Goal: Task Accomplishment & Management: Use online tool/utility

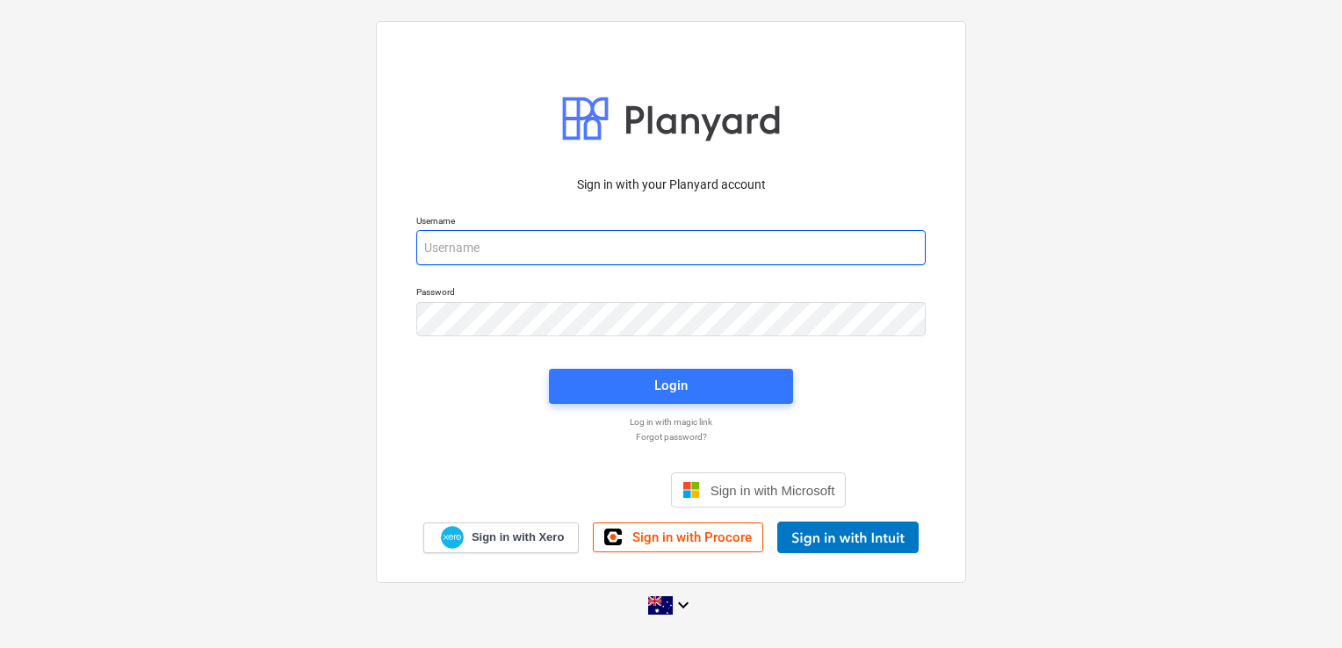
click at [510, 253] on input "email" at bounding box center [671, 247] width 510 height 35
type input "invoices@epicbuilds.com.au"
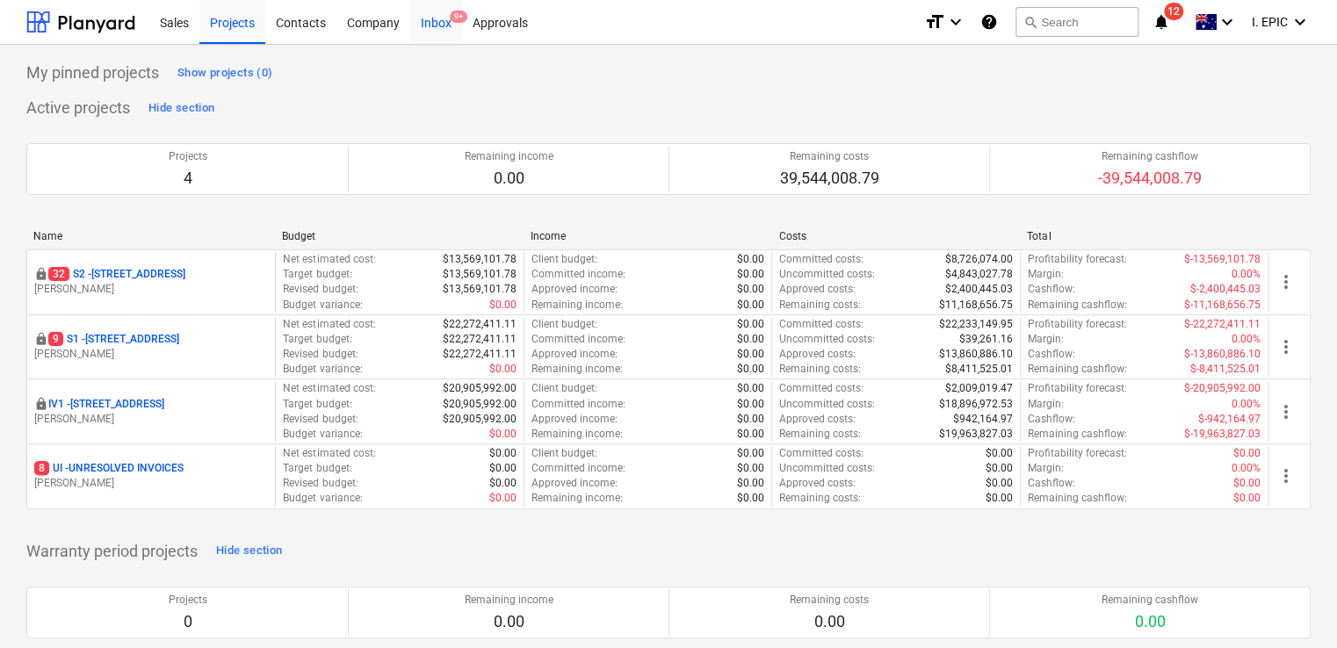
click at [444, 26] on div "Inbox 9+" at bounding box center [436, 21] width 52 height 45
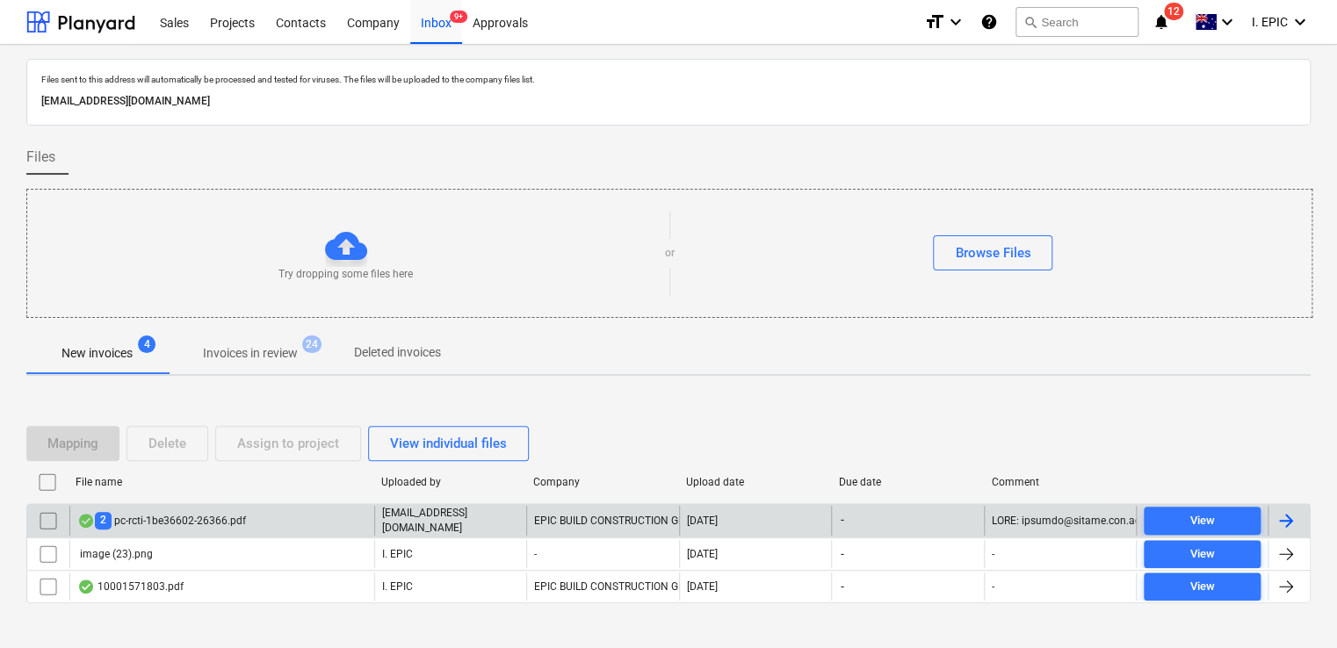
click at [198, 529] on div "2 pc-rcti-1be36602-26366.pdf" at bounding box center [221, 521] width 305 height 30
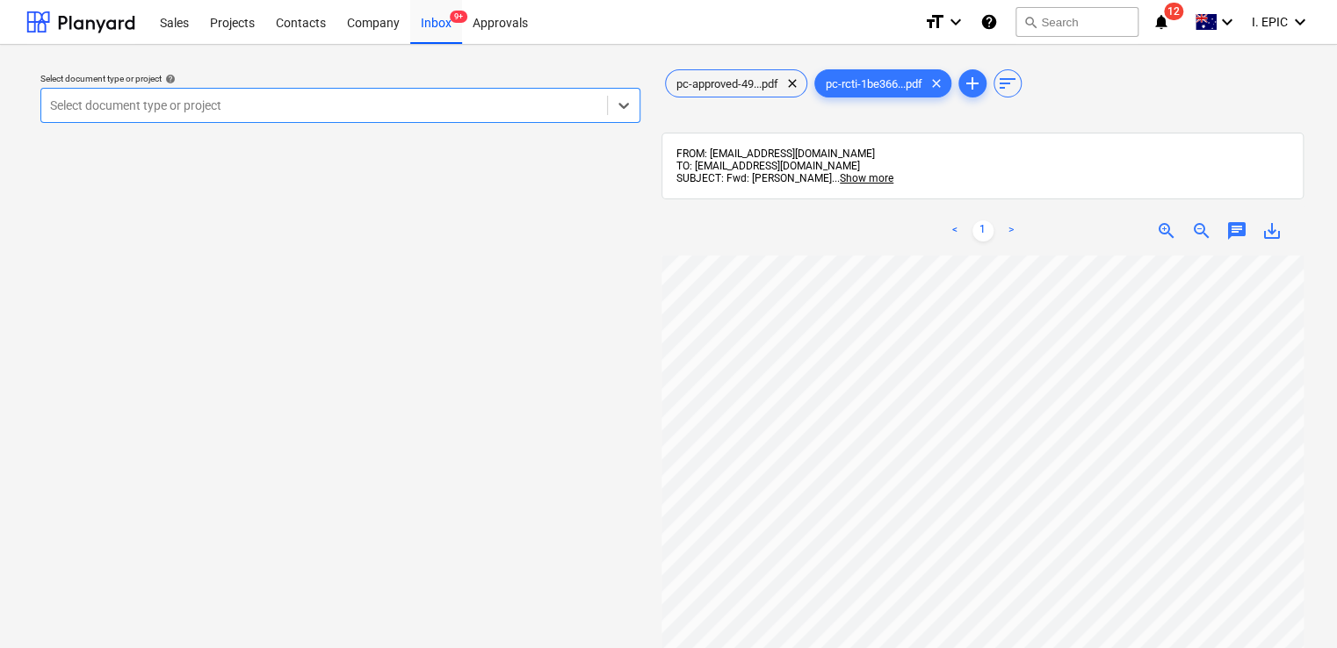
scroll to position [88, 0]
click at [618, 114] on icon at bounding box center [624, 106] width 18 height 18
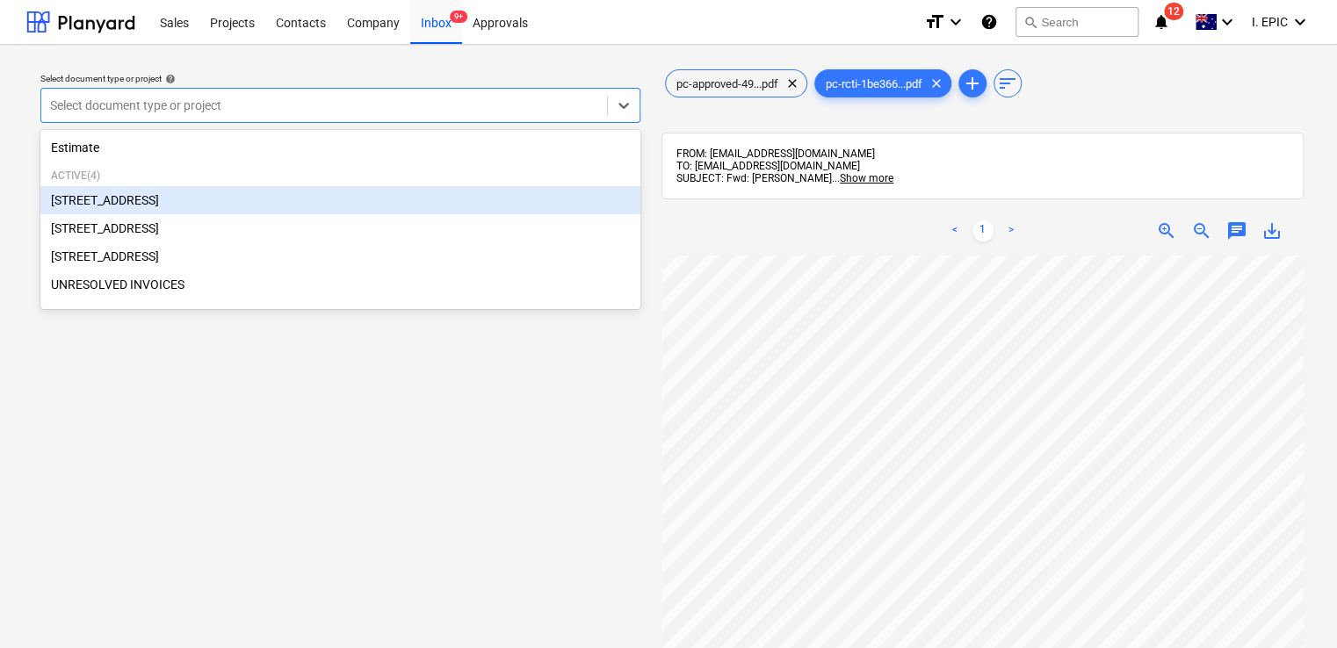
click at [211, 195] on div "[STREET_ADDRESS]" at bounding box center [340, 200] width 600 height 28
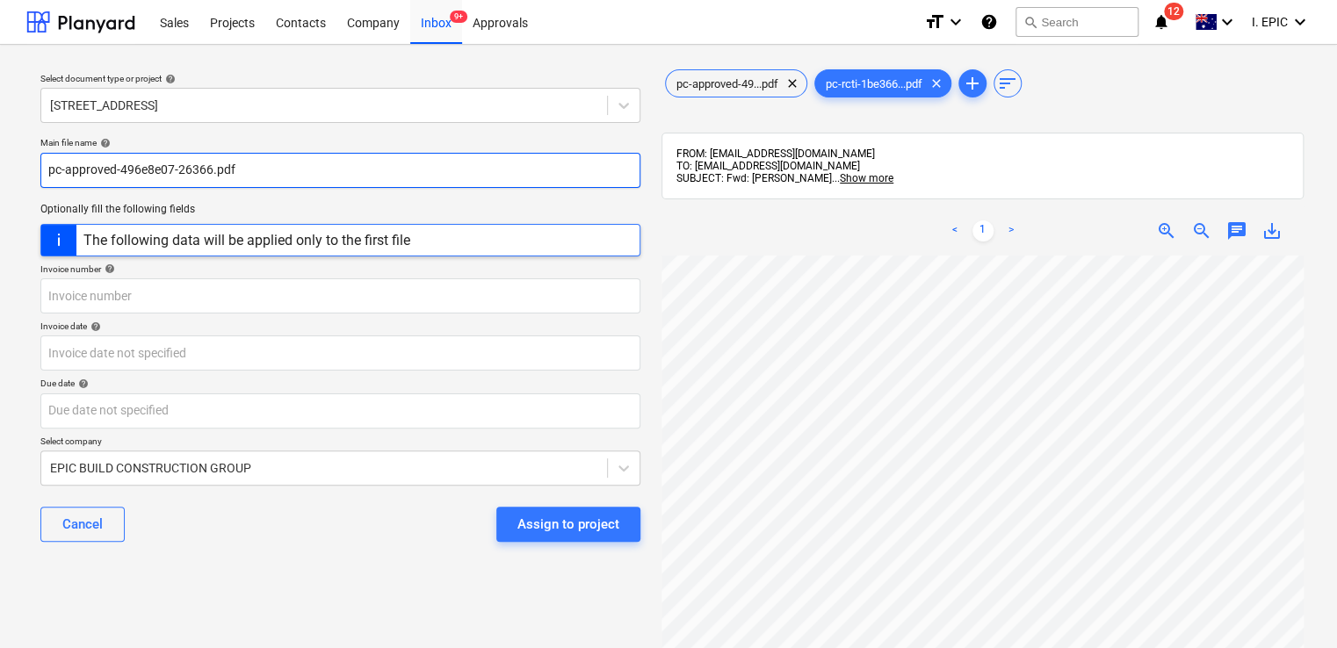
click at [250, 170] on input "pc-approved-496e8e07-26366.pdf" at bounding box center [340, 170] width 600 height 35
click at [207, 173] on input "pc-approved-496e8e07-26366.pdf" at bounding box center [340, 170] width 600 height 35
click at [208, 174] on input "pc-approved-496e8e07-26366.pdf" at bounding box center [340, 170] width 600 height 35
drag, startPoint x: 208, startPoint y: 174, endPoint x: 36, endPoint y: 174, distance: 172.2
click at [36, 174] on div "Main file name help pc-approved-496e8e07-26366.pdf Optionally fill the followin…" at bounding box center [340, 346] width 614 height 433
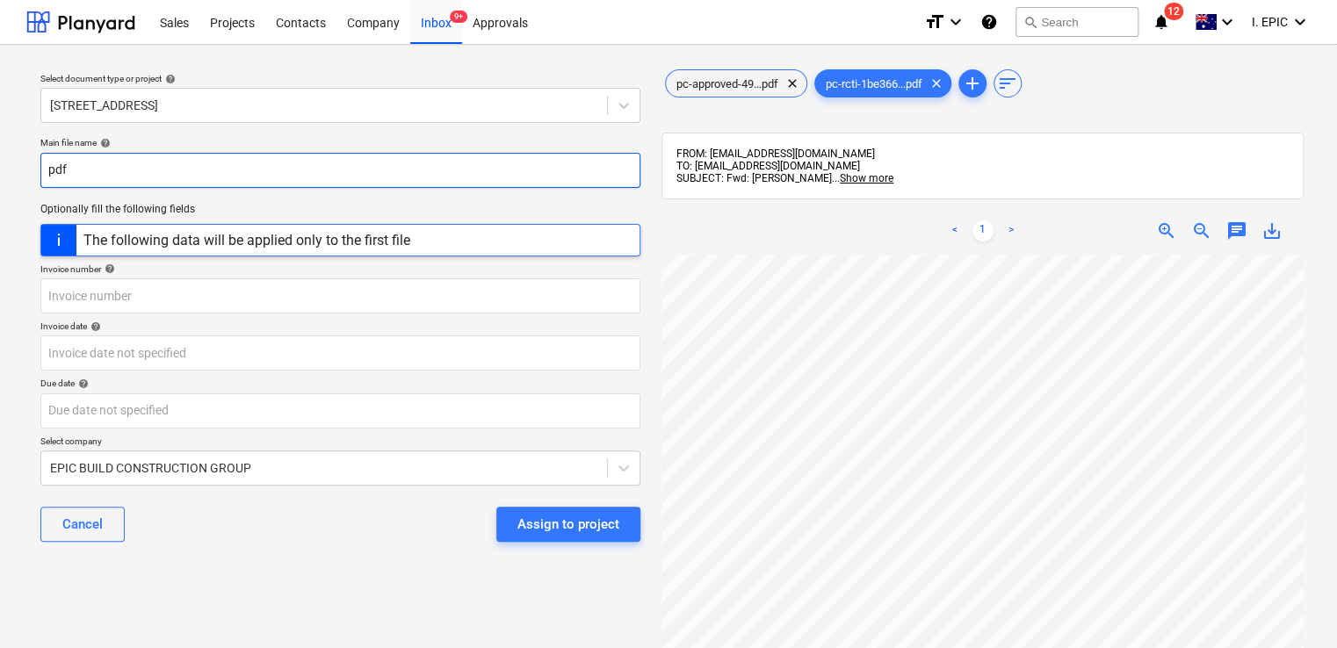
paste input "Keady Formwork Pty Ltd"
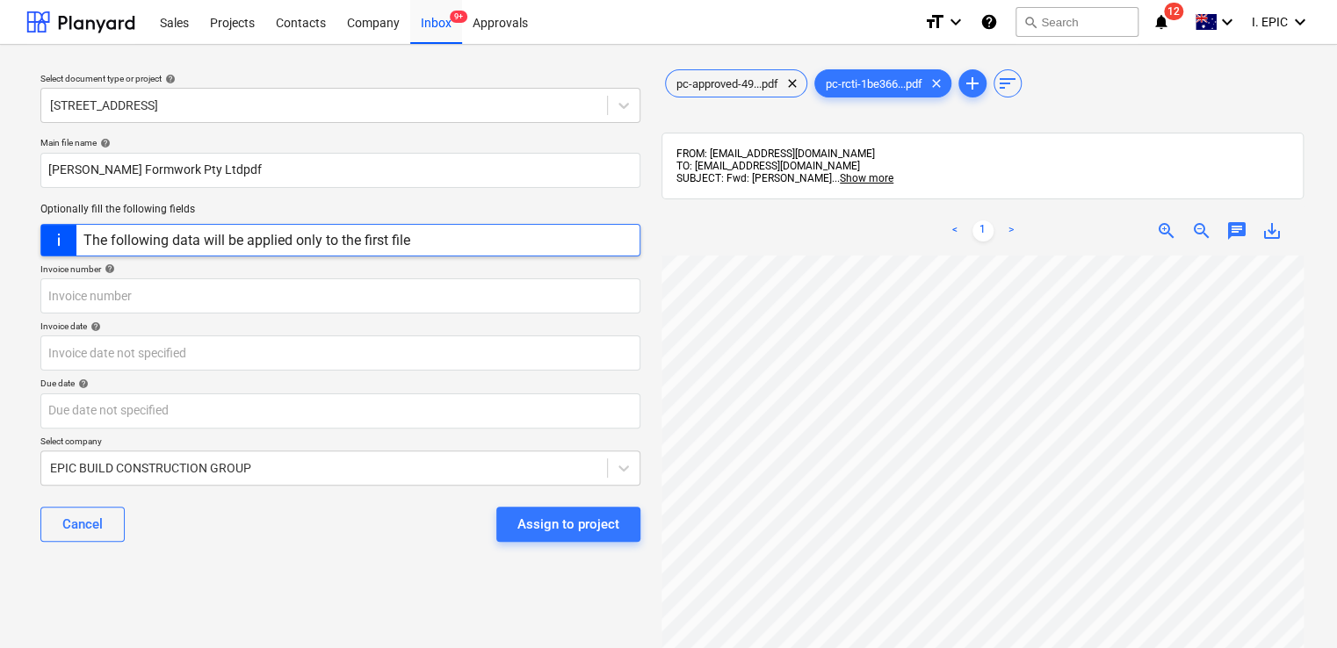
click at [36, 174] on div "Main file name help Keady Formwork Pty Ltdpdf Optionally fill the following fie…" at bounding box center [340, 346] width 614 height 433
click at [183, 169] on input "Keady Formwork Pty Ltdpdf" at bounding box center [340, 170] width 600 height 35
click at [228, 168] on input "Keady Formwork Pty Ltd_Claim#4.pdf" at bounding box center [340, 170] width 600 height 35
drag, startPoint x: 250, startPoint y: 174, endPoint x: 38, endPoint y: 163, distance: 212.9
click at [38, 163] on div "Main file name help Keady Formwork Pty Ltd_Claim No. 4.pdf Optionally fill the …" at bounding box center [340, 346] width 614 height 433
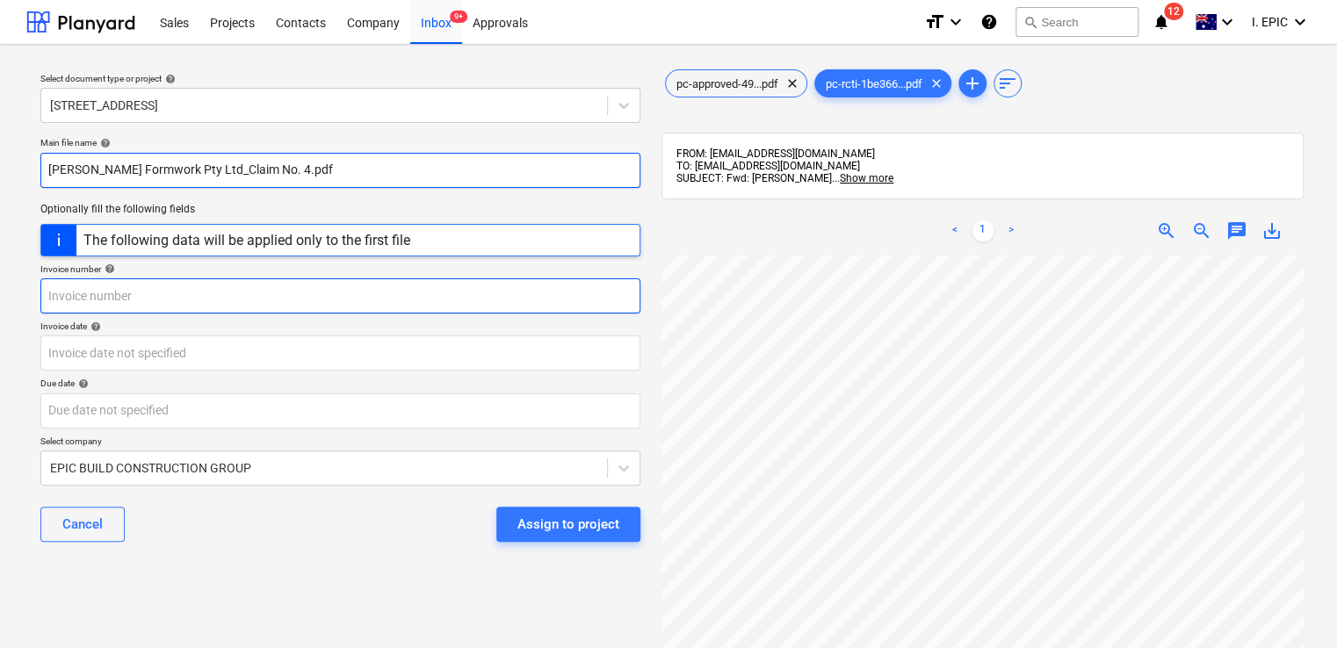
type input "Keady Formwork Pty Ltd_Claim No. 4.pdf"
click at [113, 290] on input "text" at bounding box center [340, 295] width 600 height 35
paste input "Keady Formwork Pty Ltd_Claim No. 4"
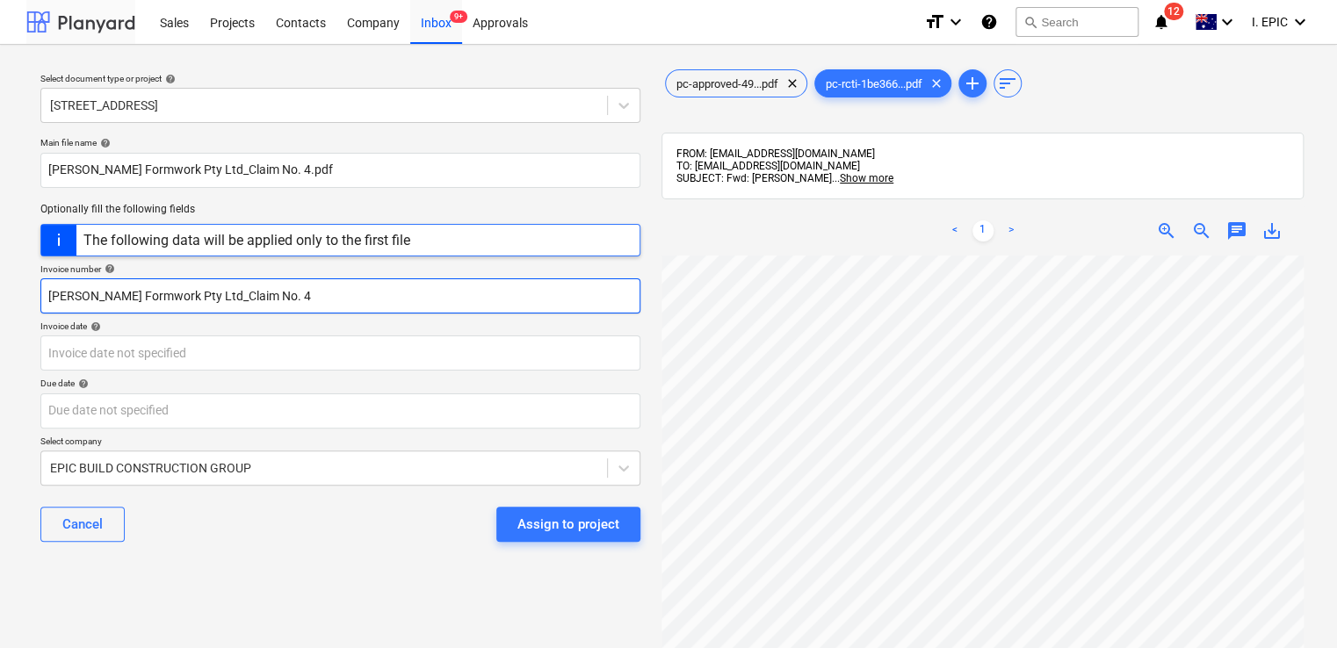
type input "Keady Formwork Pty Ltd_Claim No. 4"
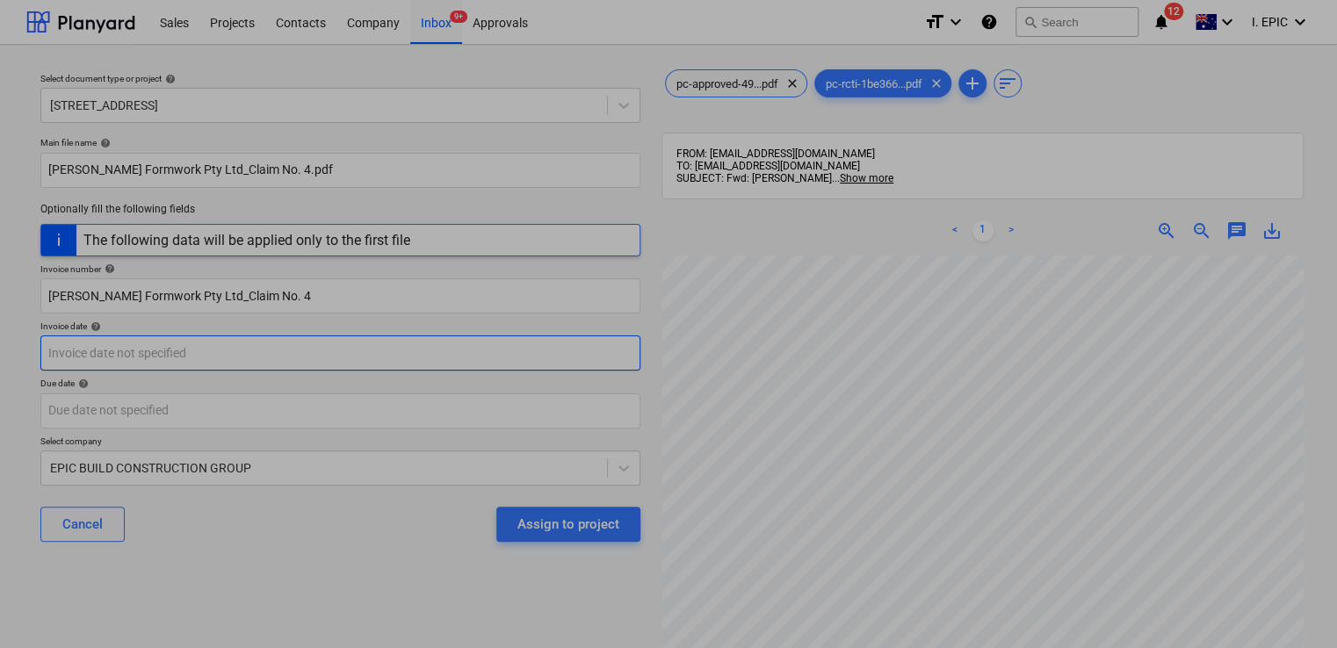
click at [127, 353] on body "Sales Projects Contacts Company Inbox 9+ Approvals format_size keyboard_arrow_d…" at bounding box center [668, 324] width 1337 height 648
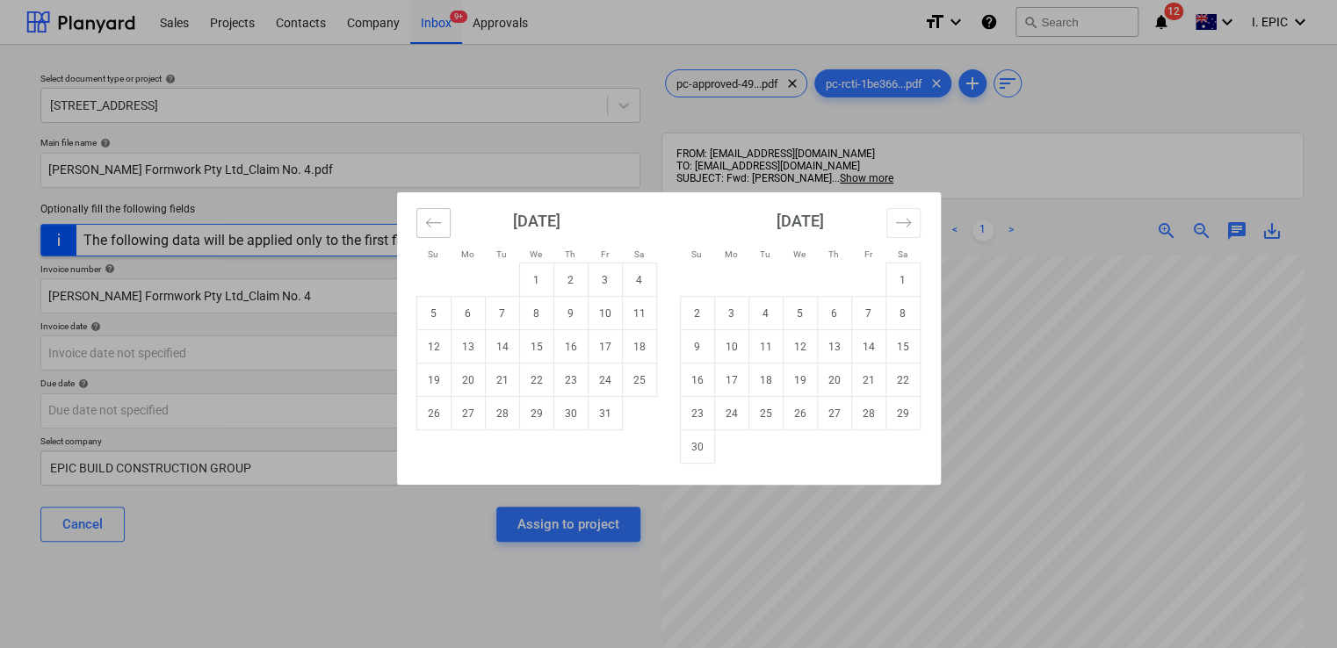
click at [423, 219] on button "Move backward to switch to the previous month." at bounding box center [433, 223] width 34 height 30
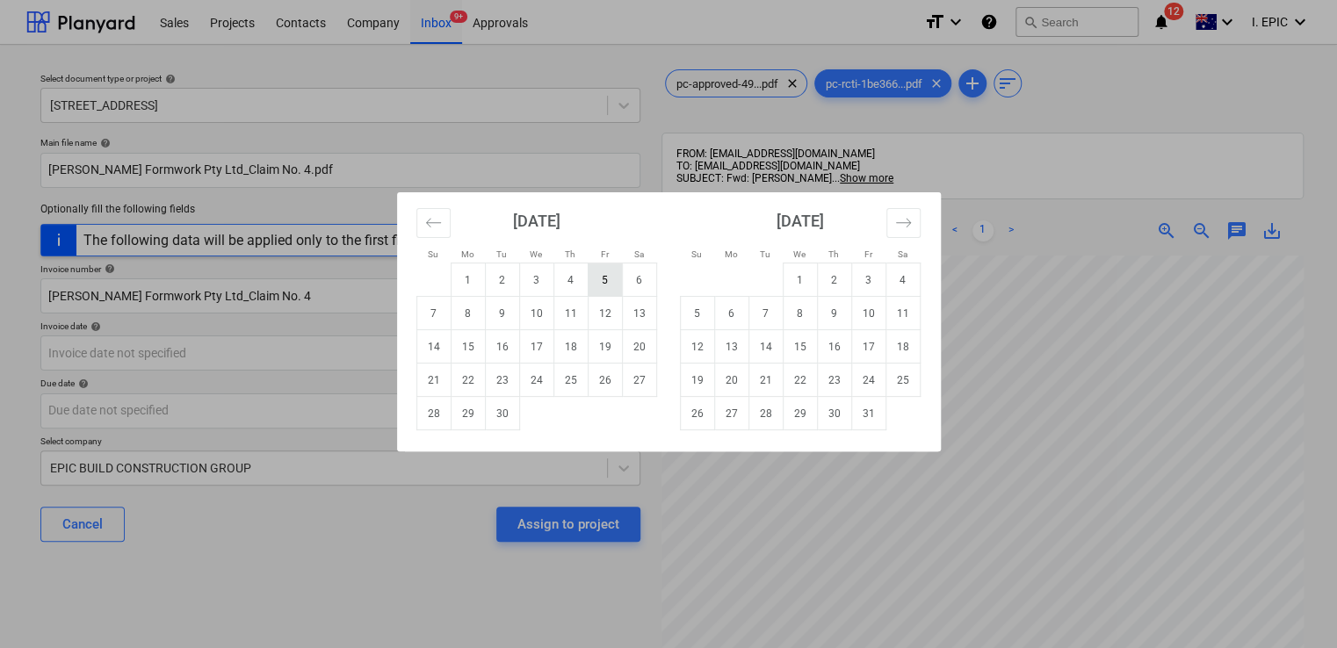
click at [601, 285] on td "5" at bounding box center [605, 280] width 34 height 33
type input "05 Sep 2025"
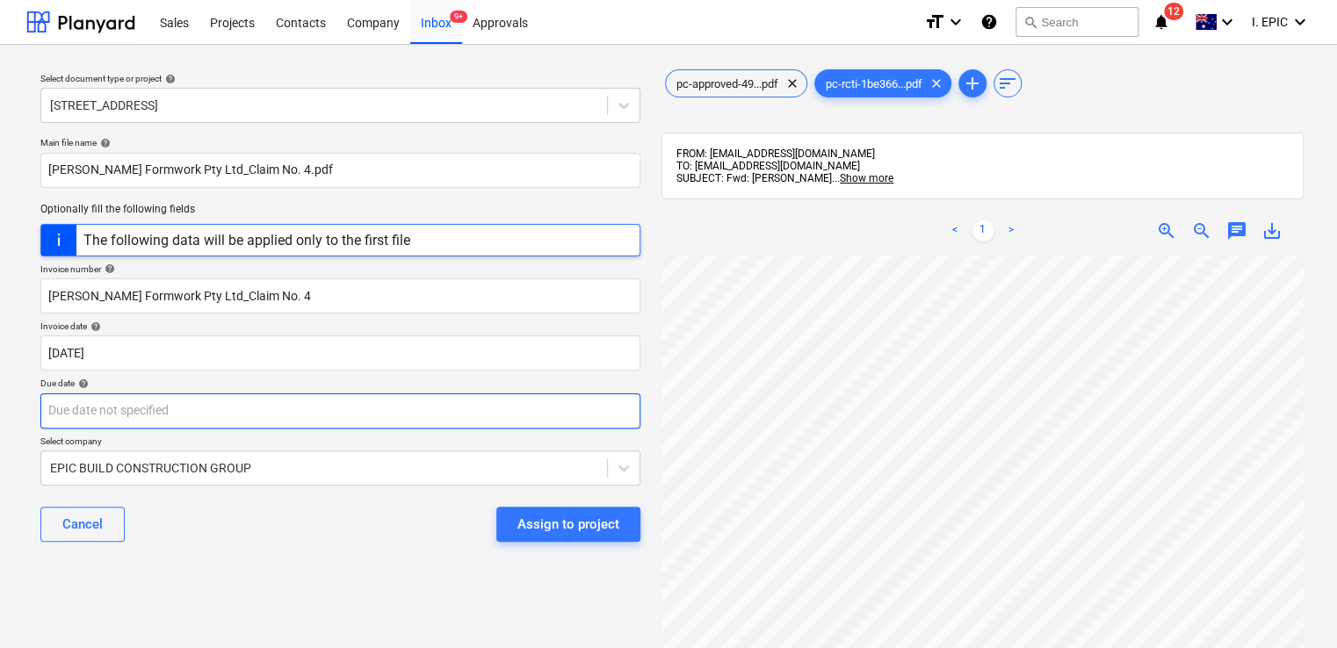
click at [128, 419] on body "Sales Projects Contacts Company Inbox 9+ Approvals format_size keyboard_arrow_d…" at bounding box center [668, 324] width 1337 height 648
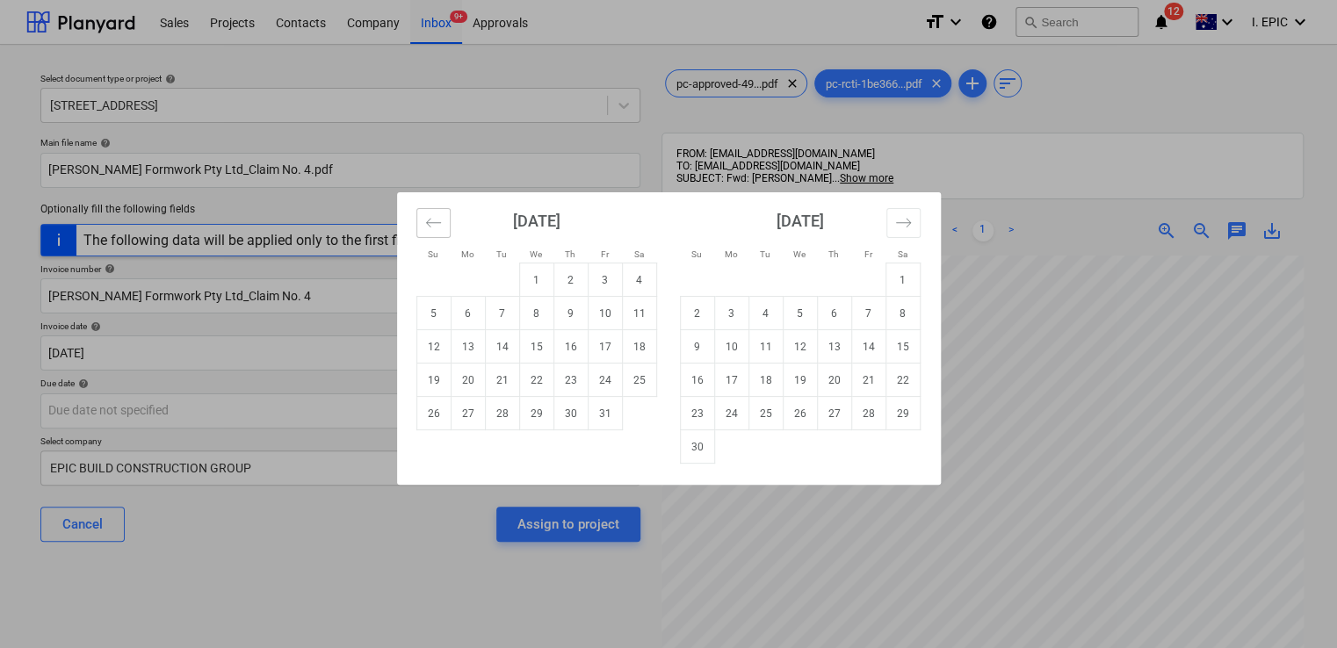
click at [436, 222] on icon "Move backward to switch to the previous month." at bounding box center [433, 222] width 17 height 17
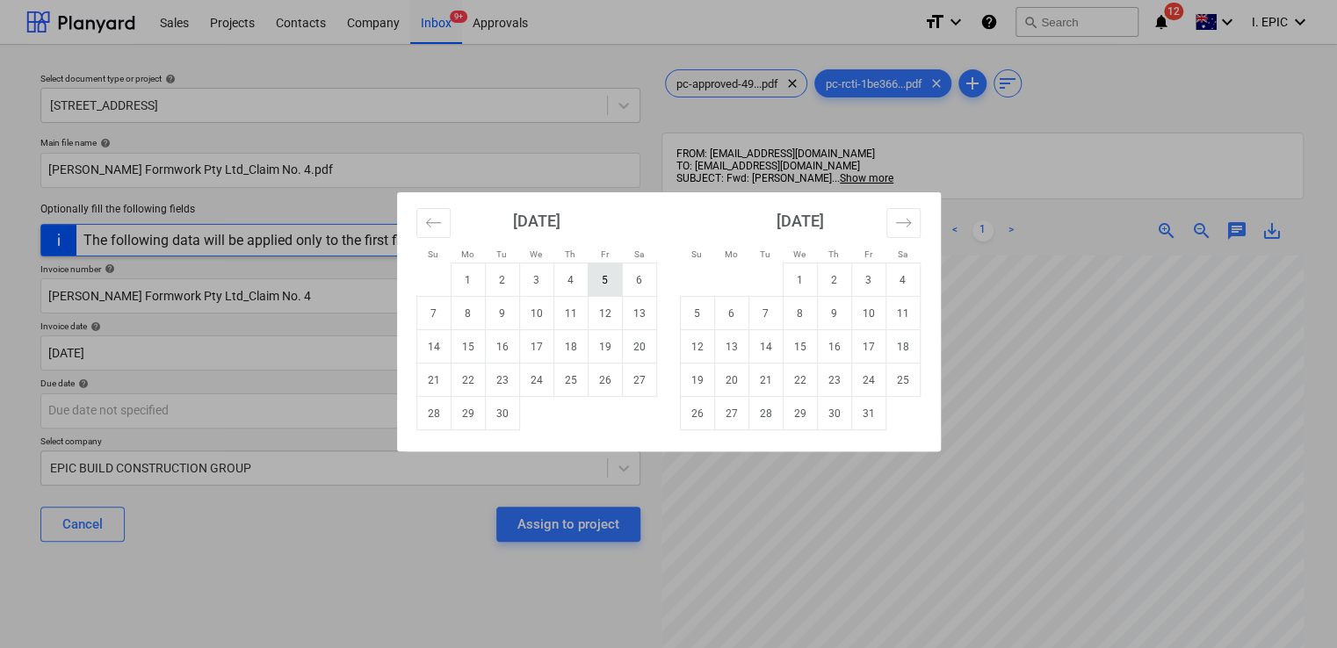
click at [591, 278] on td "5" at bounding box center [605, 280] width 34 height 33
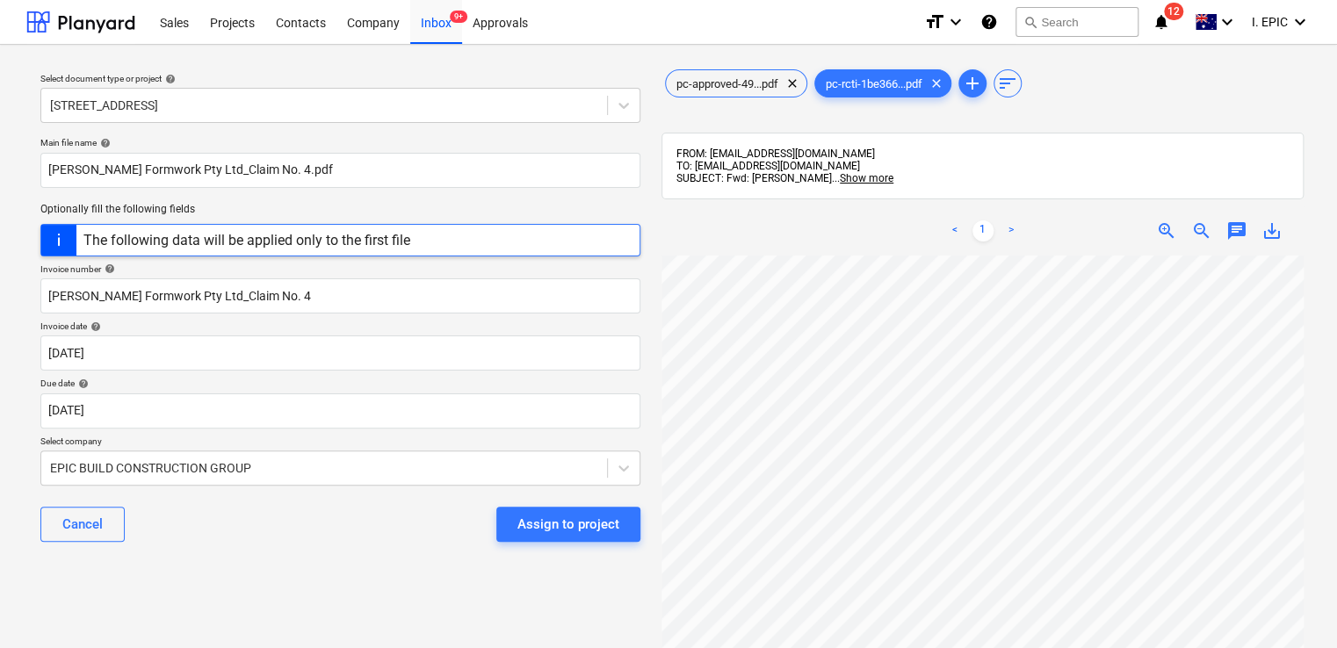
type input "05 Sep 2025"
click at [277, 454] on body "Sales Projects Contacts Company Inbox 9+ Approvals format_size keyboard_arrow_d…" at bounding box center [668, 324] width 1337 height 648
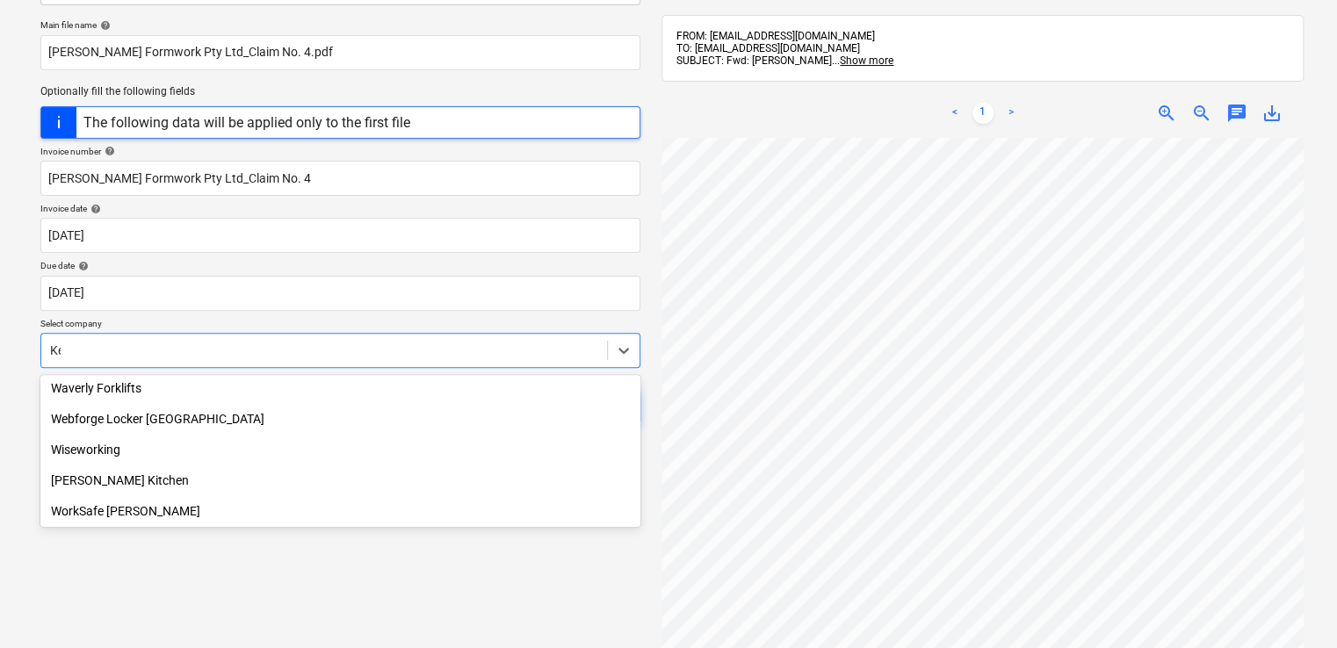
scroll to position [496, 0]
type input "Kea"
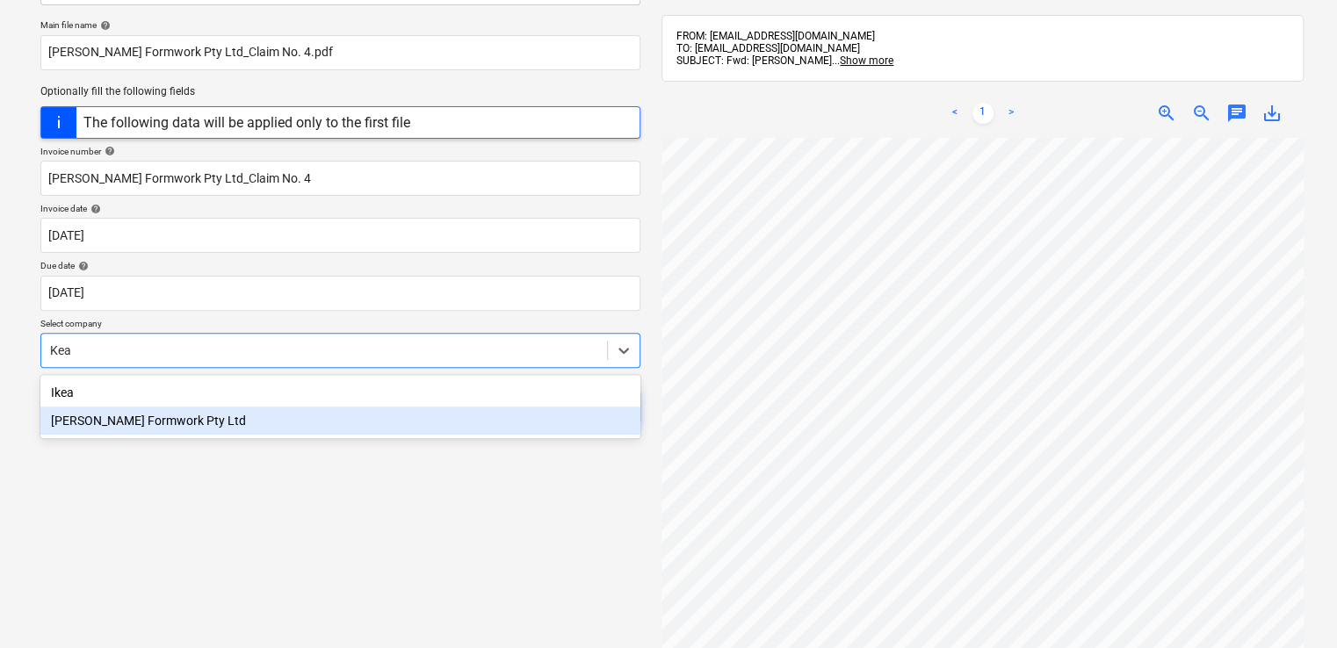
click at [242, 416] on div "Keady Formwork Pty Ltd" at bounding box center [340, 421] width 600 height 28
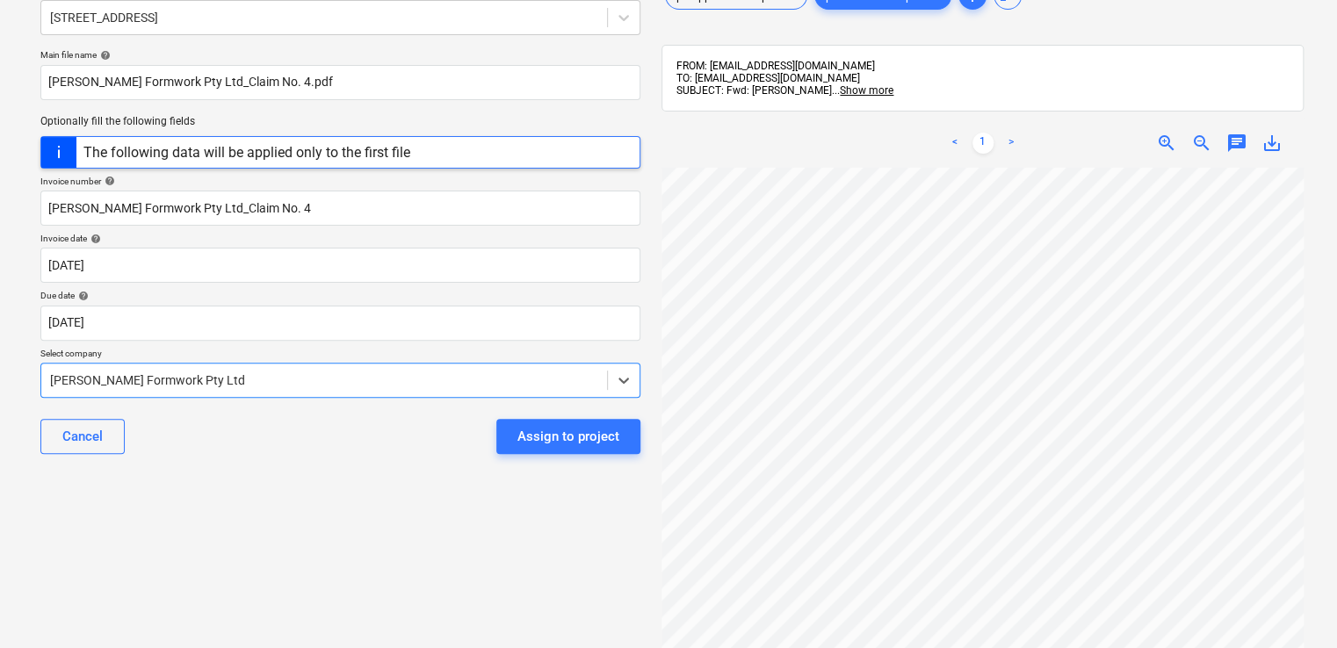
scroll to position [0, 0]
drag, startPoint x: 1226, startPoint y: 138, endPoint x: 1228, endPoint y: 163, distance: 25.6
click at [1226, 137] on span "chat" at bounding box center [1236, 143] width 21 height 21
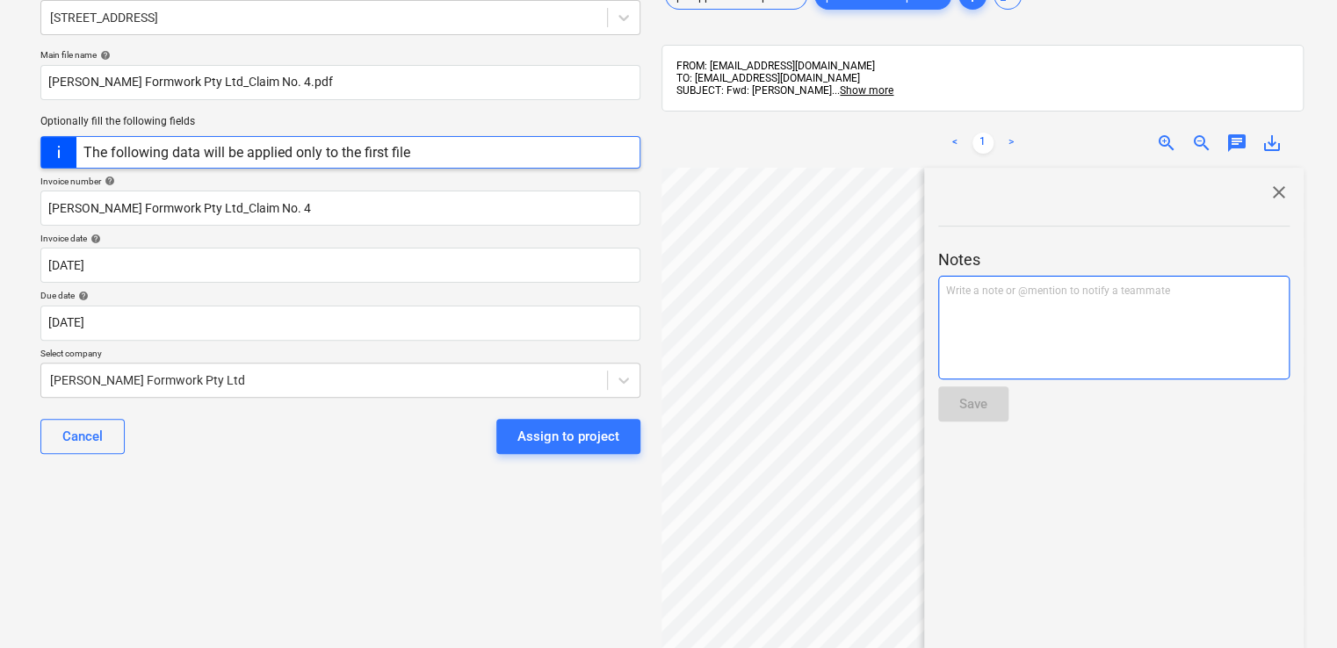
click at [1069, 278] on div "Write a note or @mention to notify a teammate [PERSON_NAME]" at bounding box center [1113, 328] width 351 height 104
click at [1269, 191] on span "close" at bounding box center [1279, 192] width 21 height 21
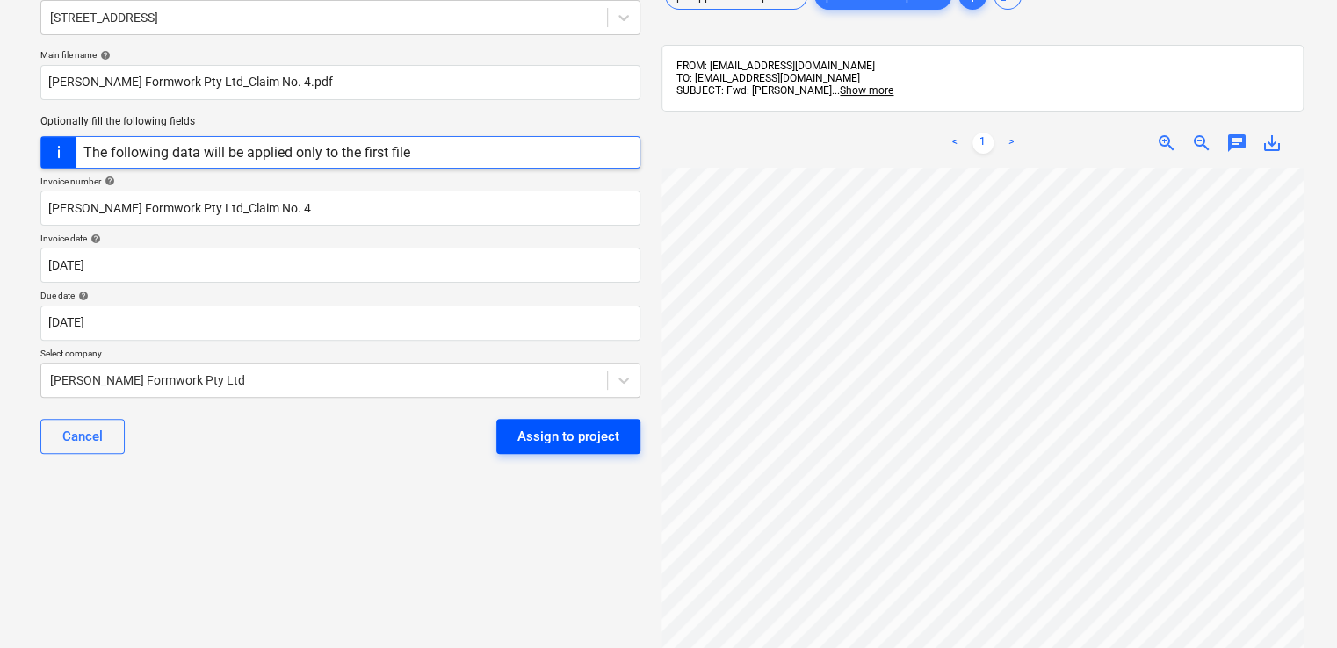
click at [536, 441] on div "Assign to project" at bounding box center [568, 436] width 102 height 23
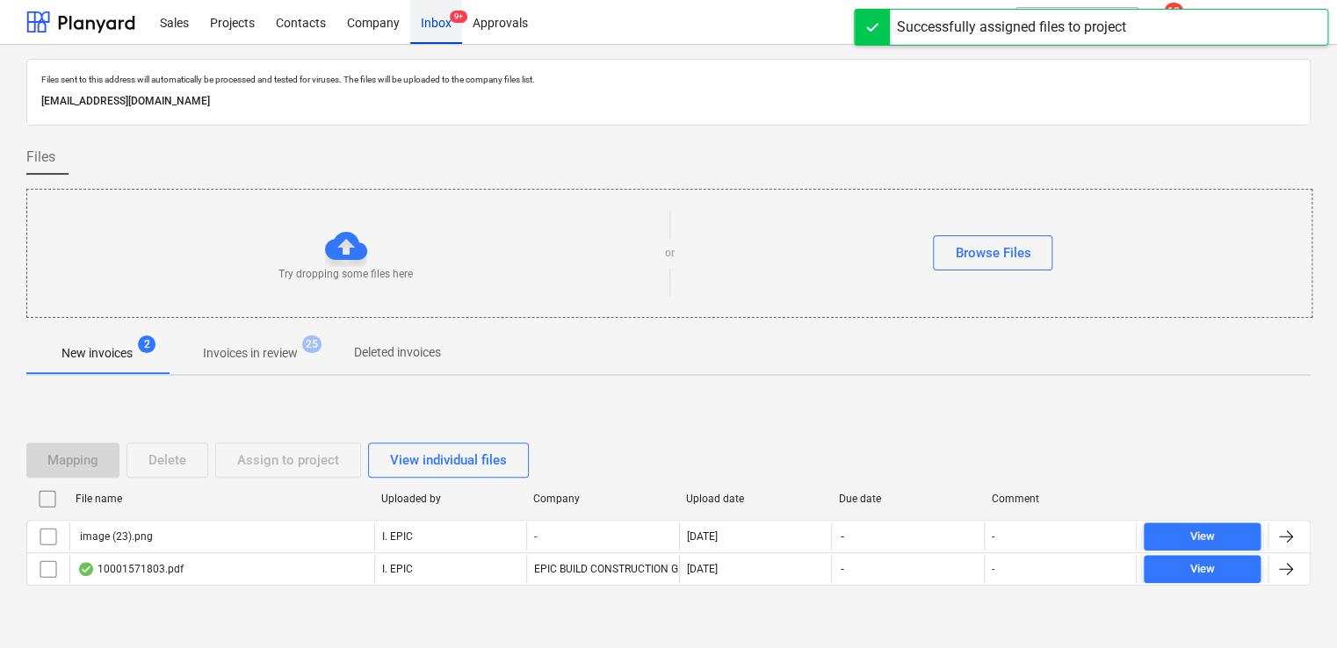
click at [436, 30] on div "Inbox 9+" at bounding box center [436, 21] width 52 height 45
click at [430, 20] on div "Inbox 9+" at bounding box center [436, 21] width 52 height 45
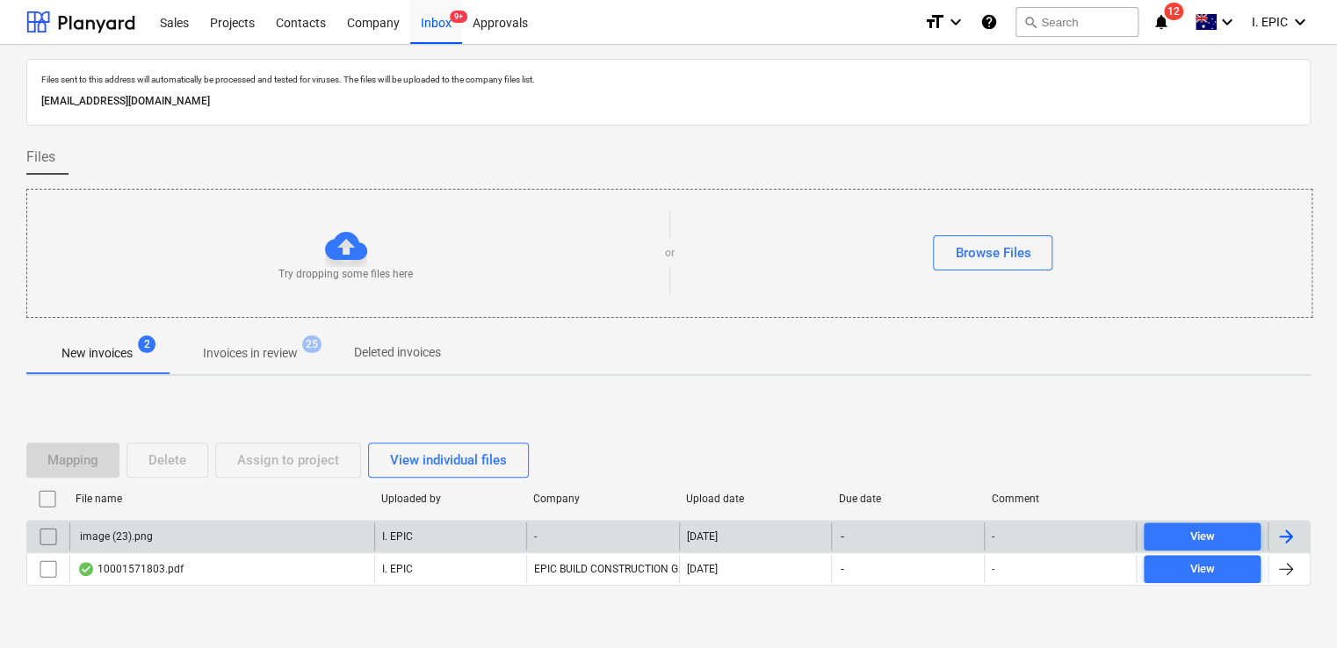
click at [228, 536] on div "image (23).png" at bounding box center [221, 537] width 305 height 28
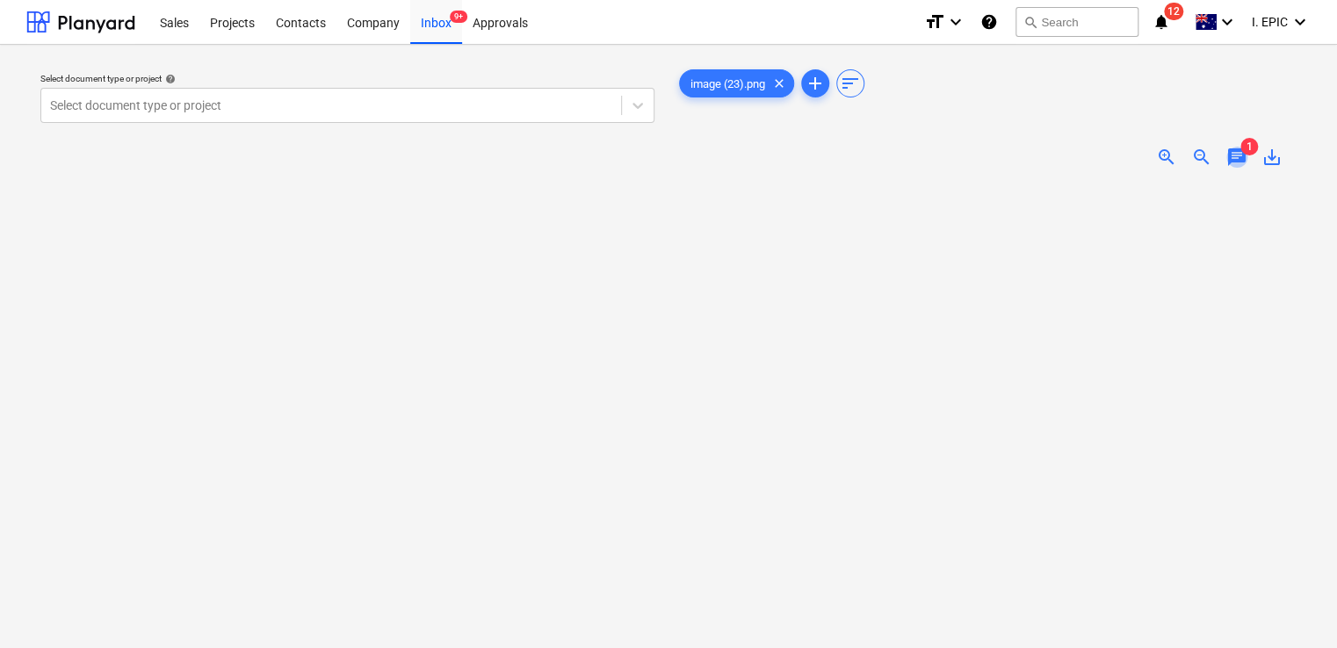
click at [1235, 156] on span "chat" at bounding box center [1236, 157] width 21 height 21
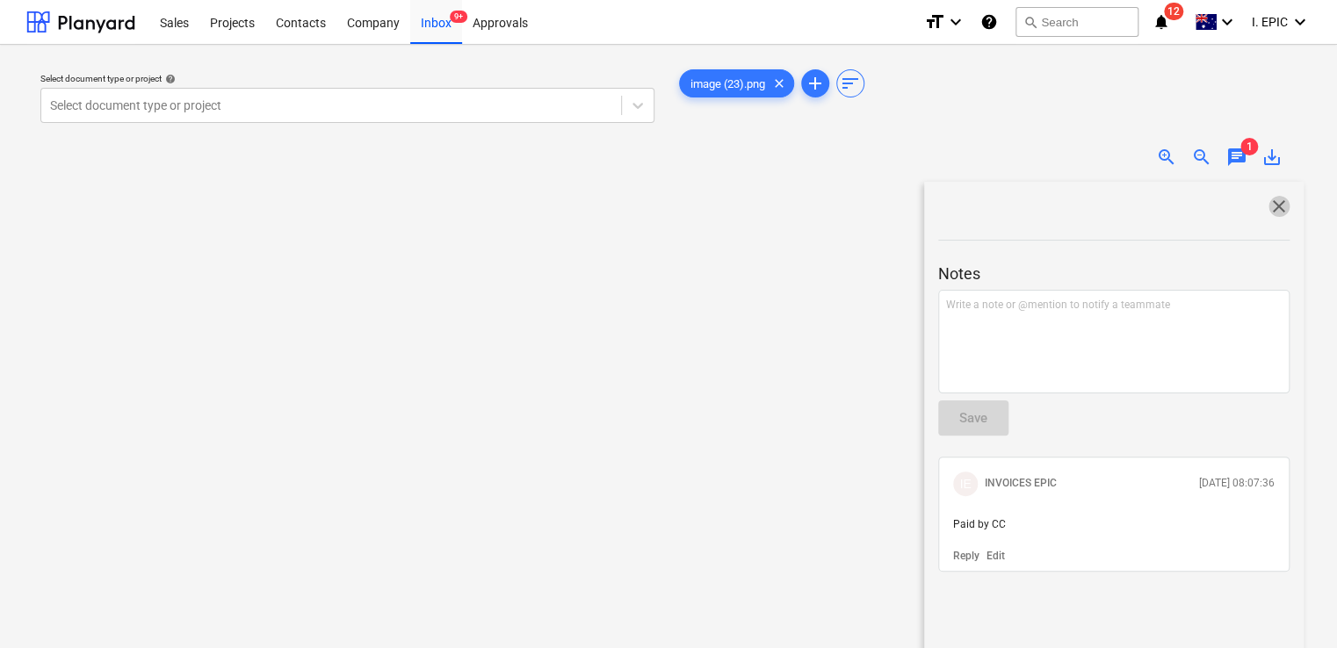
click at [1272, 205] on span "close" at bounding box center [1279, 206] width 21 height 21
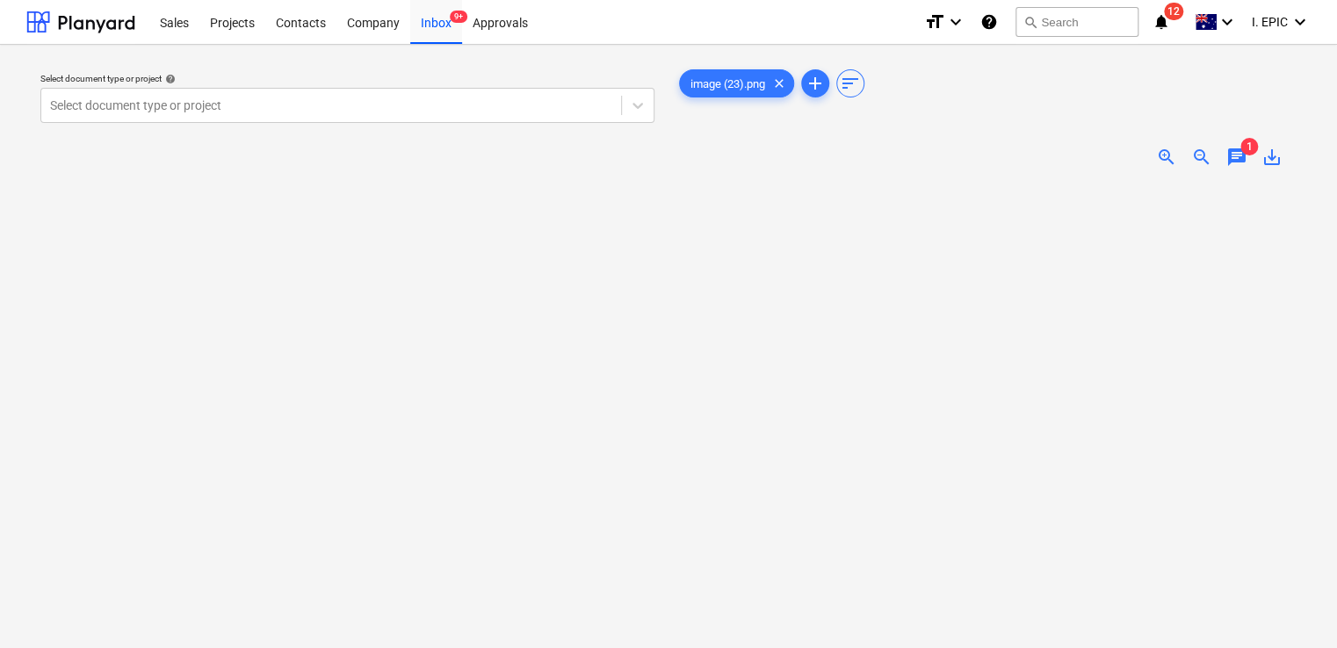
scroll to position [8, 0]
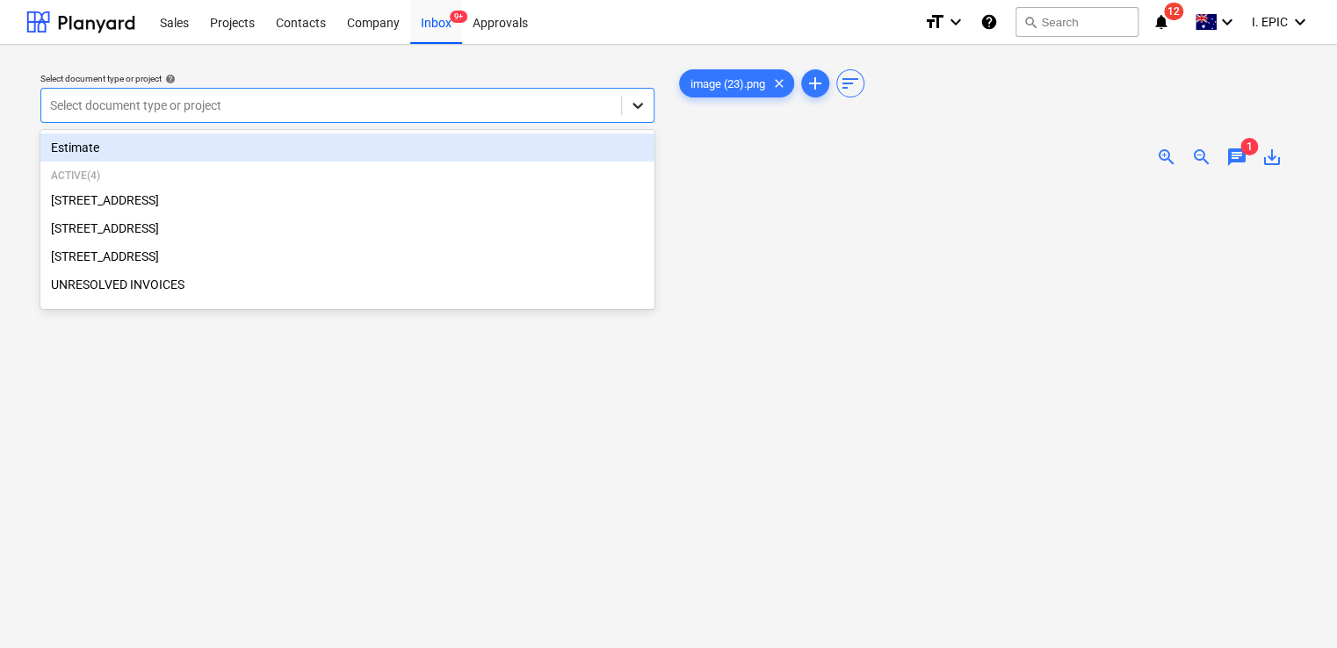
click at [638, 100] on icon at bounding box center [638, 106] width 18 height 18
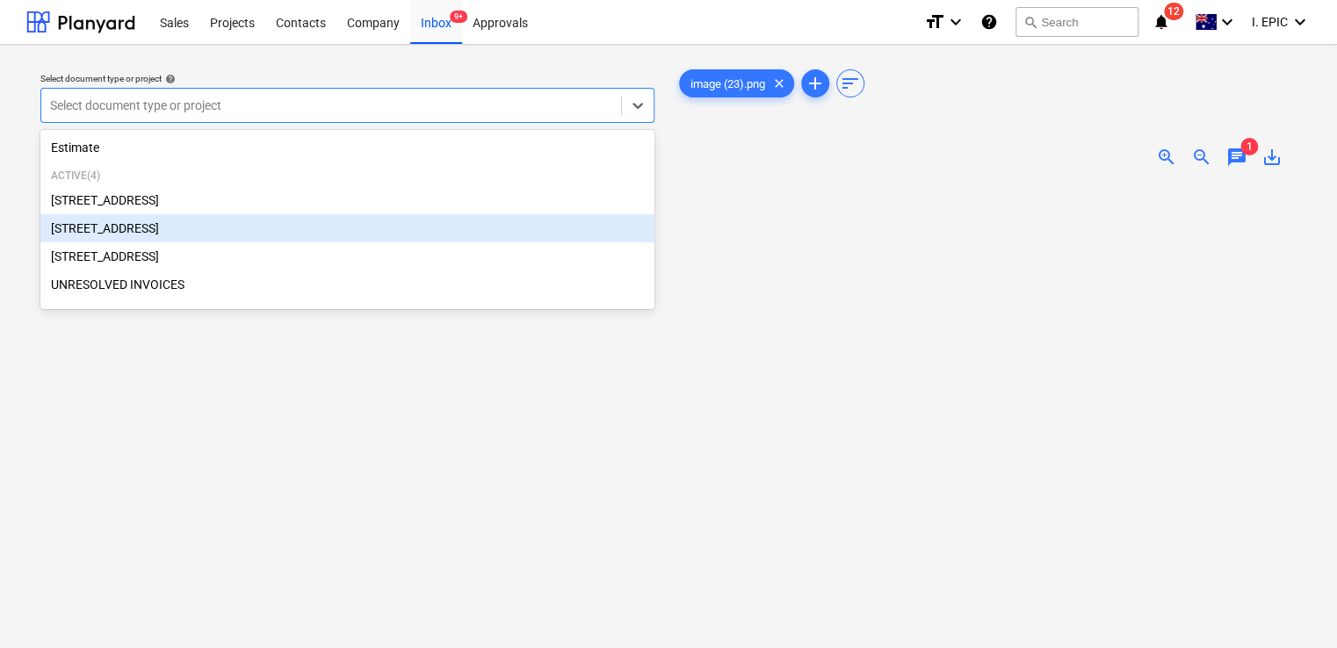
click at [155, 228] on div "[STREET_ADDRESS]" at bounding box center [347, 228] width 614 height 28
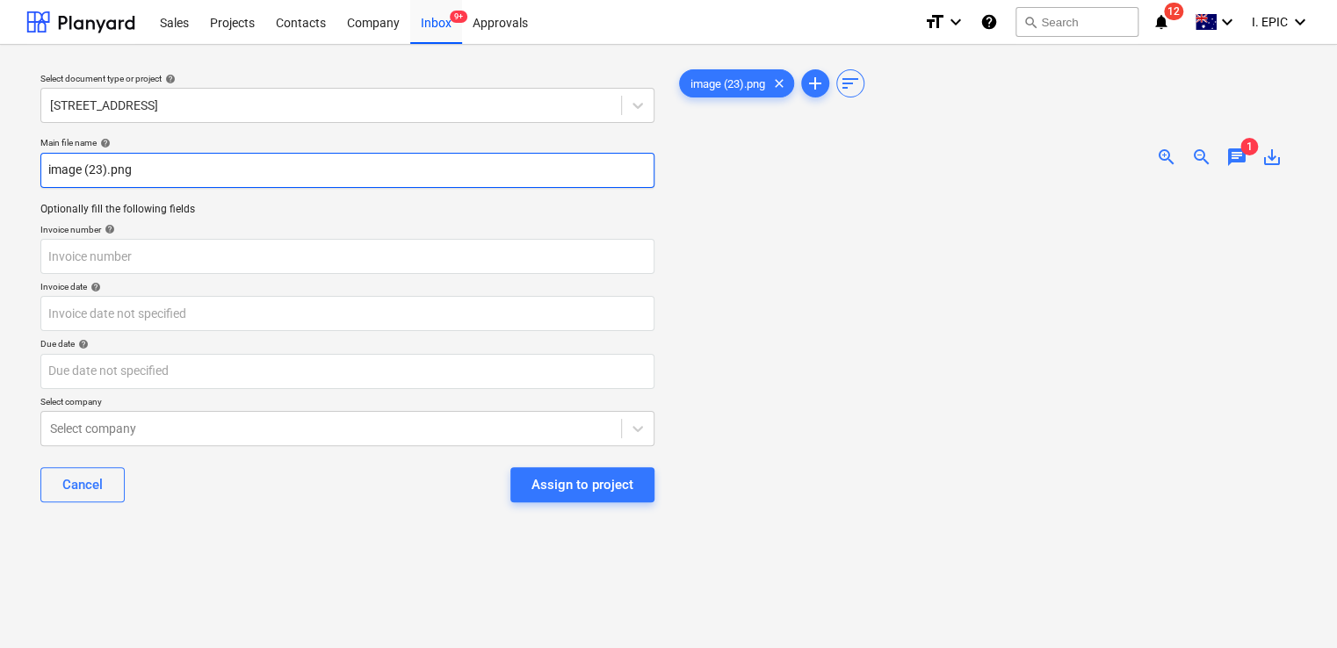
drag, startPoint x: 104, startPoint y: 168, endPoint x: 35, endPoint y: 170, distance: 68.6
click at [36, 170] on div "Main file name help image (23).png Optionally fill the following fields Invoice…" at bounding box center [347, 327] width 628 height 394
drag, startPoint x: 221, startPoint y: 167, endPoint x: 33, endPoint y: 170, distance: 188.9
click at [33, 170] on div "Main file name help Bad Shepherd_CC Paid $242.51.png Optionally fill the follow…" at bounding box center [347, 327] width 628 height 394
click at [218, 170] on input "Bad Shepherd_CC Paid $242.51.png" at bounding box center [347, 170] width 614 height 35
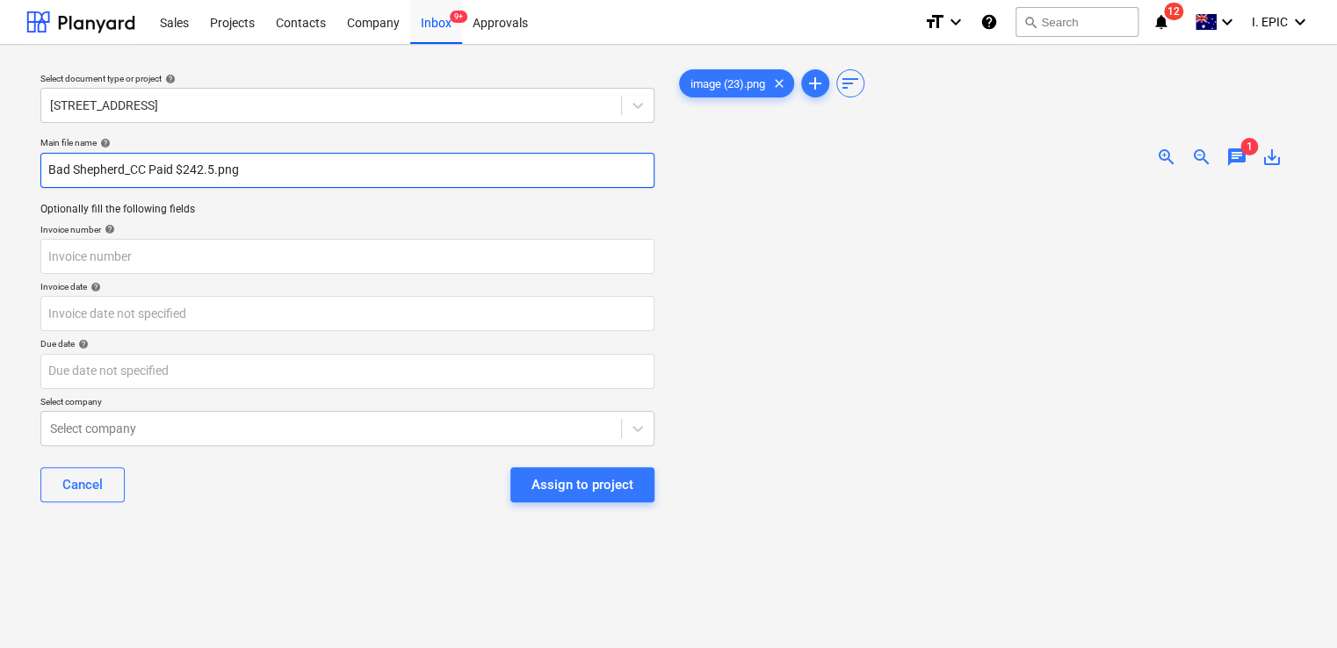
type input "Bad Shepherd_CC Paid $242.5.png"
click at [176, 237] on p "Invoice number help" at bounding box center [347, 231] width 614 height 15
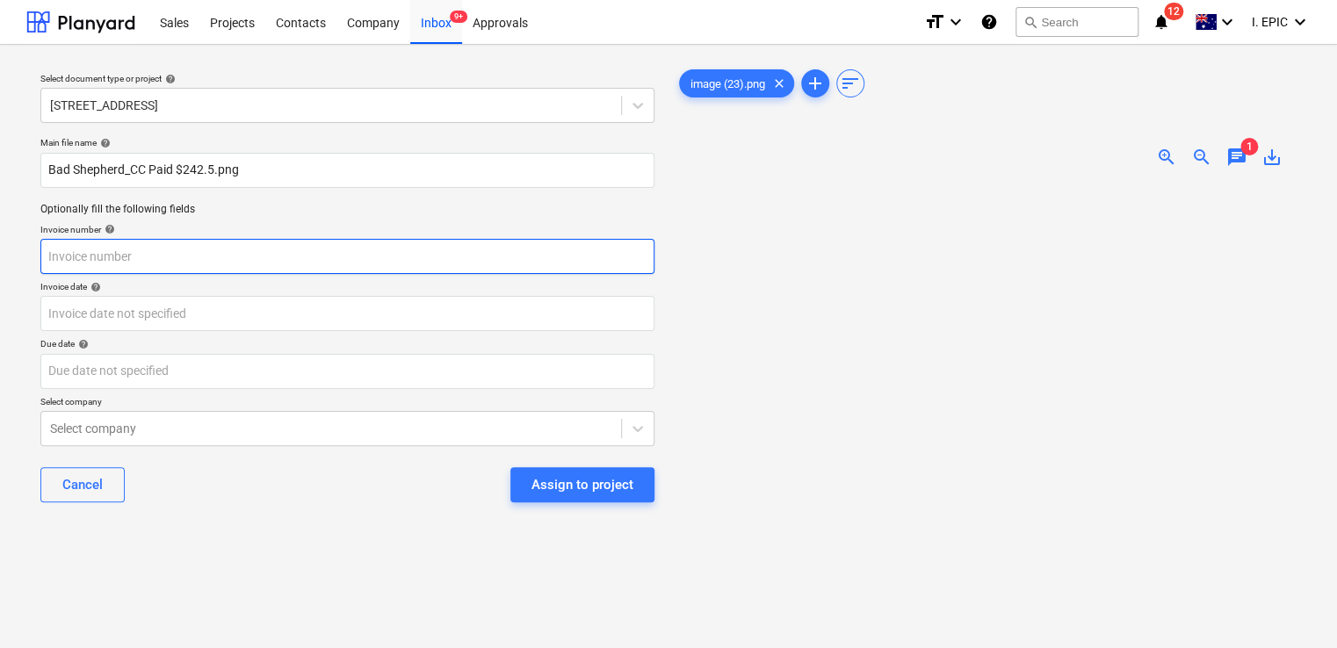
click at [160, 258] on input "text" at bounding box center [347, 256] width 614 height 35
paste input "Bad Shepherd_CC Paid $242.51"
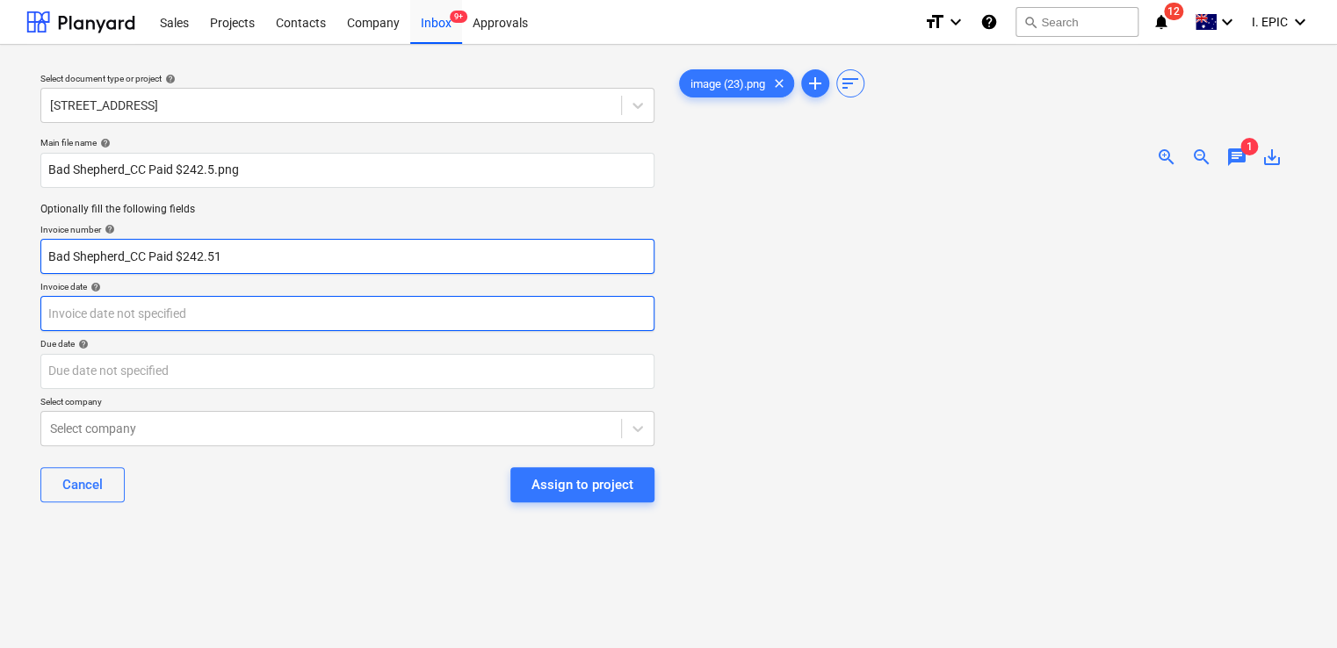
type input "Bad Shepherd_CC Paid $242.51"
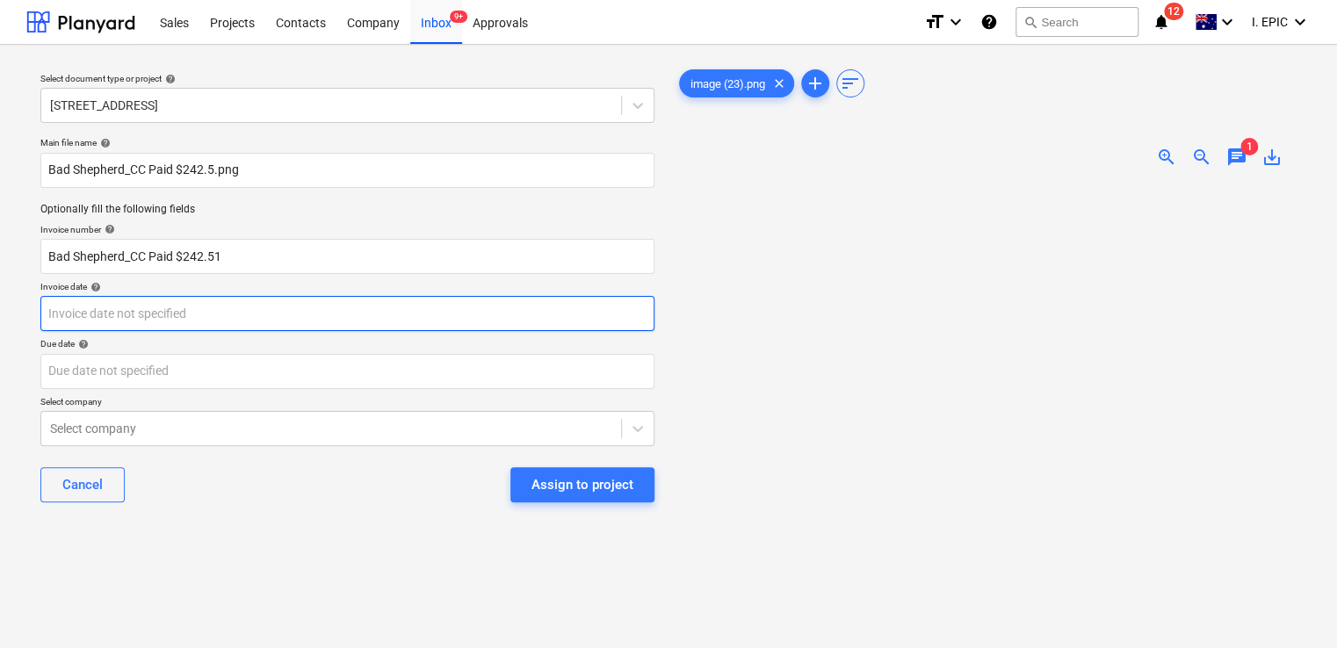
click at [166, 317] on body "Sales Projects Contacts Company Inbox 9+ Approvals format_size keyboard_arrow_d…" at bounding box center [668, 324] width 1337 height 648
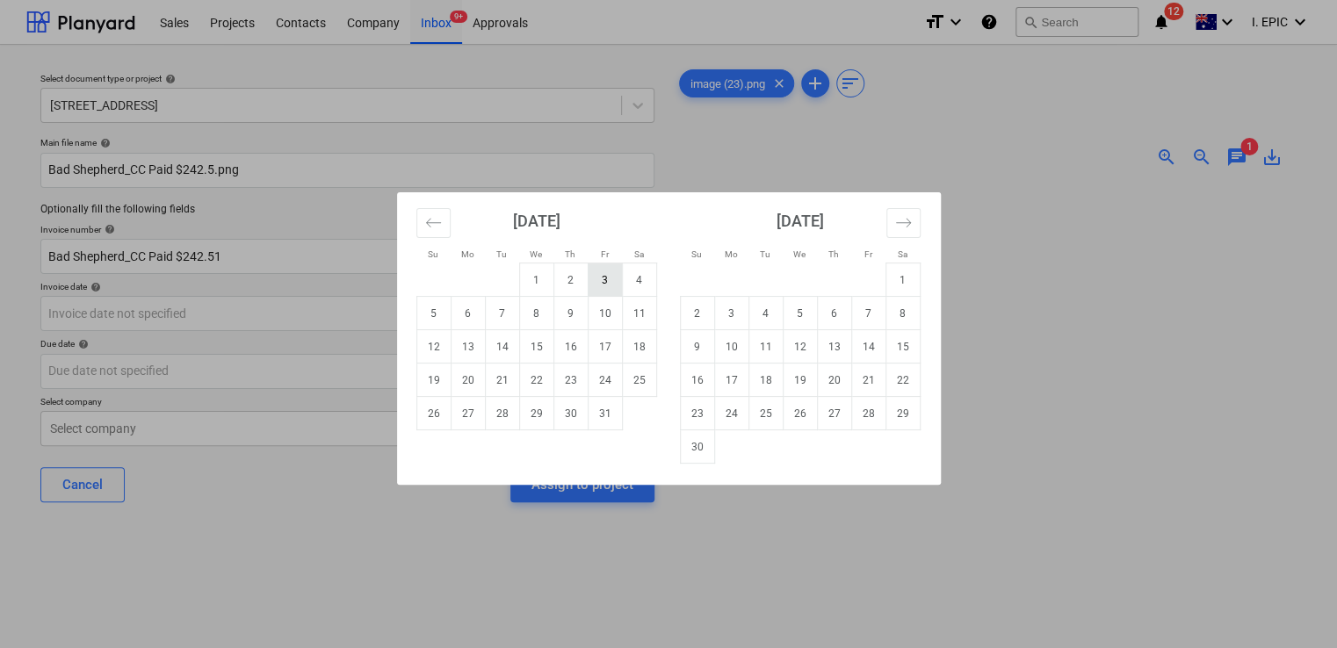
click at [597, 274] on td "3" at bounding box center [605, 280] width 34 height 33
type input "03 Oct 2025"
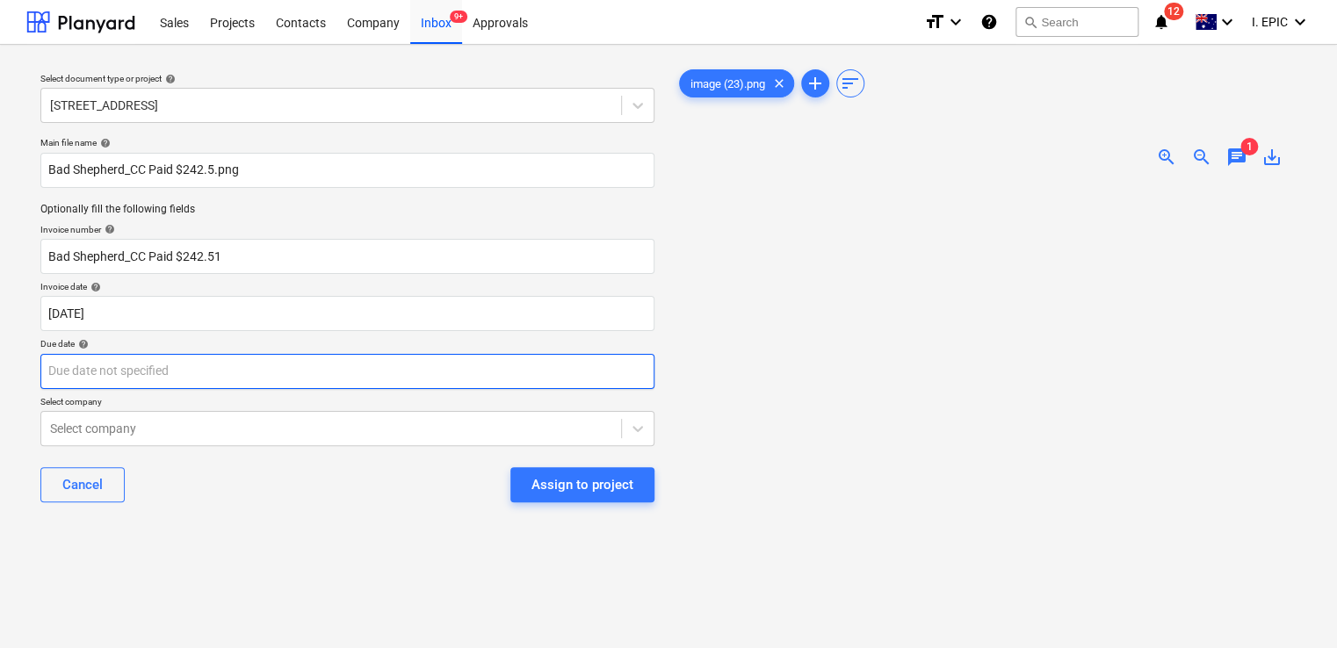
click at [228, 367] on body "Sales Projects Contacts Company Inbox 9+ Approvals format_size keyboard_arrow_d…" at bounding box center [668, 324] width 1337 height 648
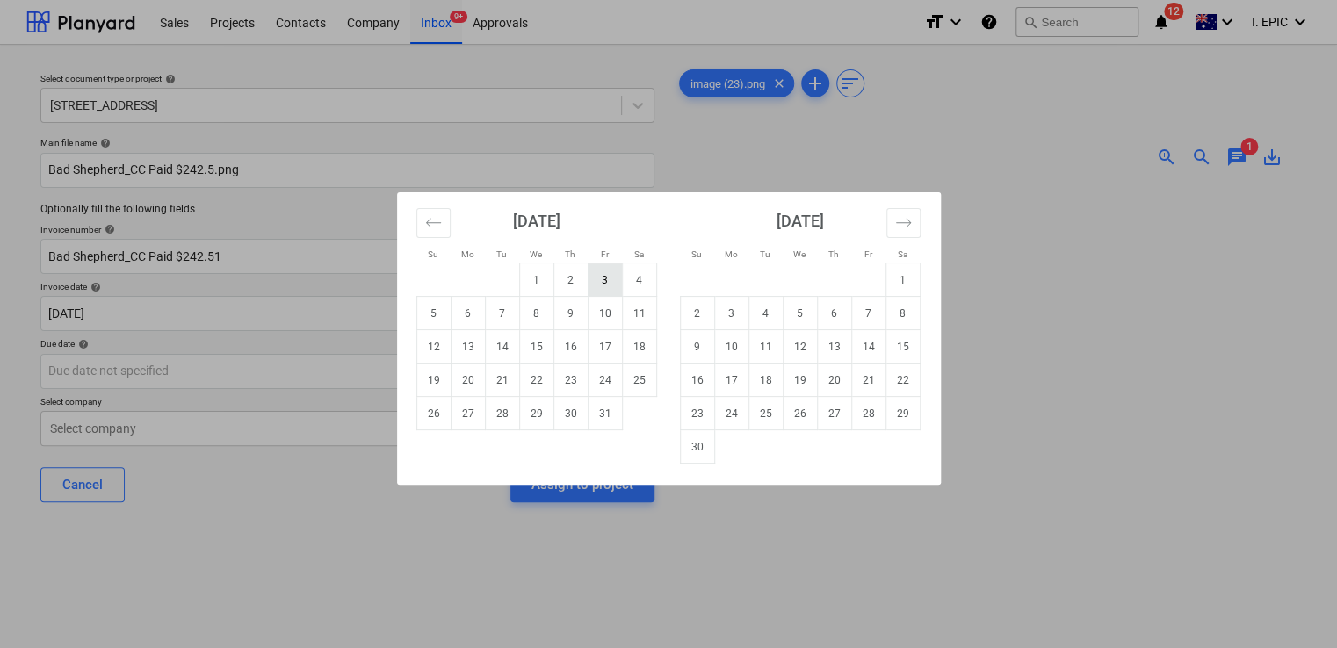
click at [601, 281] on td "3" at bounding box center [605, 280] width 34 height 33
type input "03 Oct 2025"
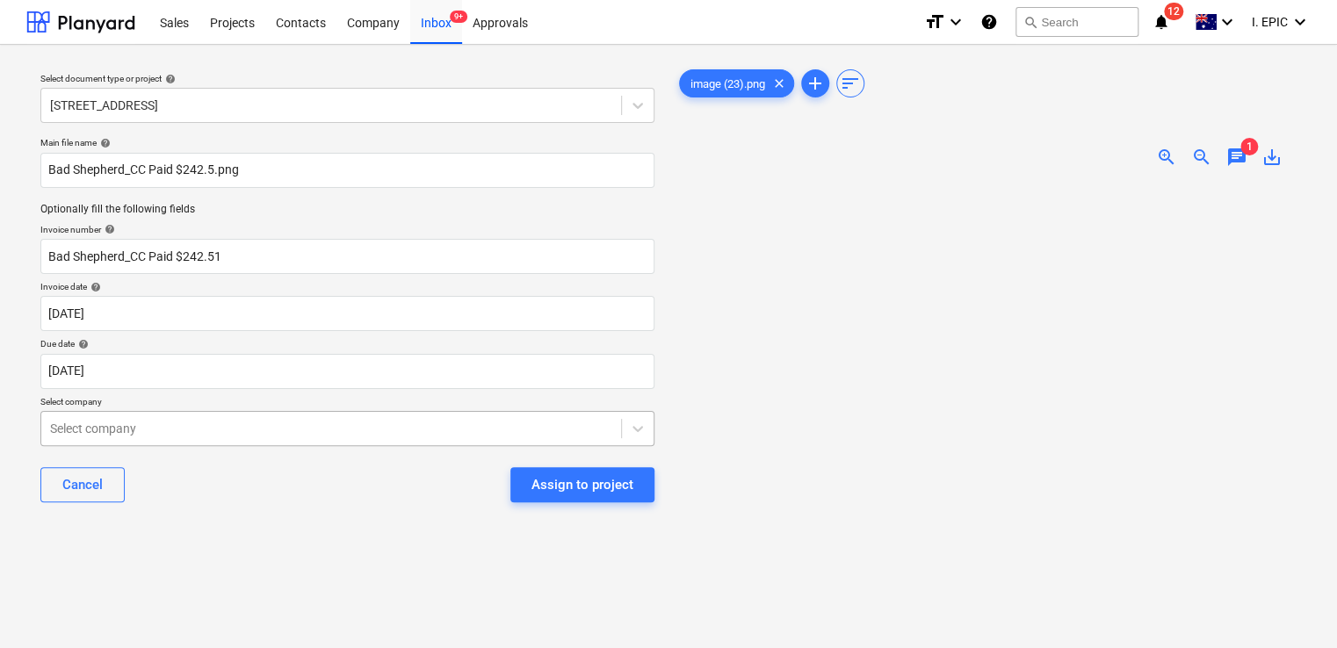
click at [199, 438] on body "Sales Projects Contacts Company Inbox 9+ Approvals format_size keyboard_arrow_d…" at bounding box center [668, 324] width 1337 height 648
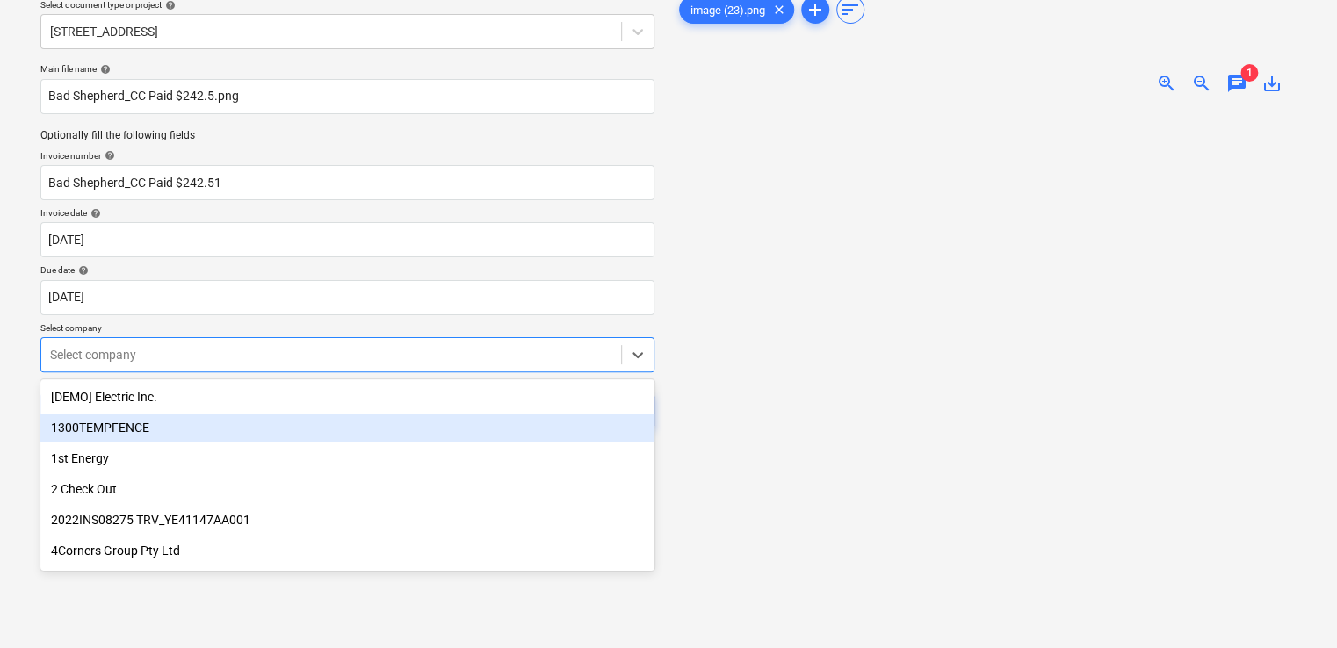
scroll to position [78, 0]
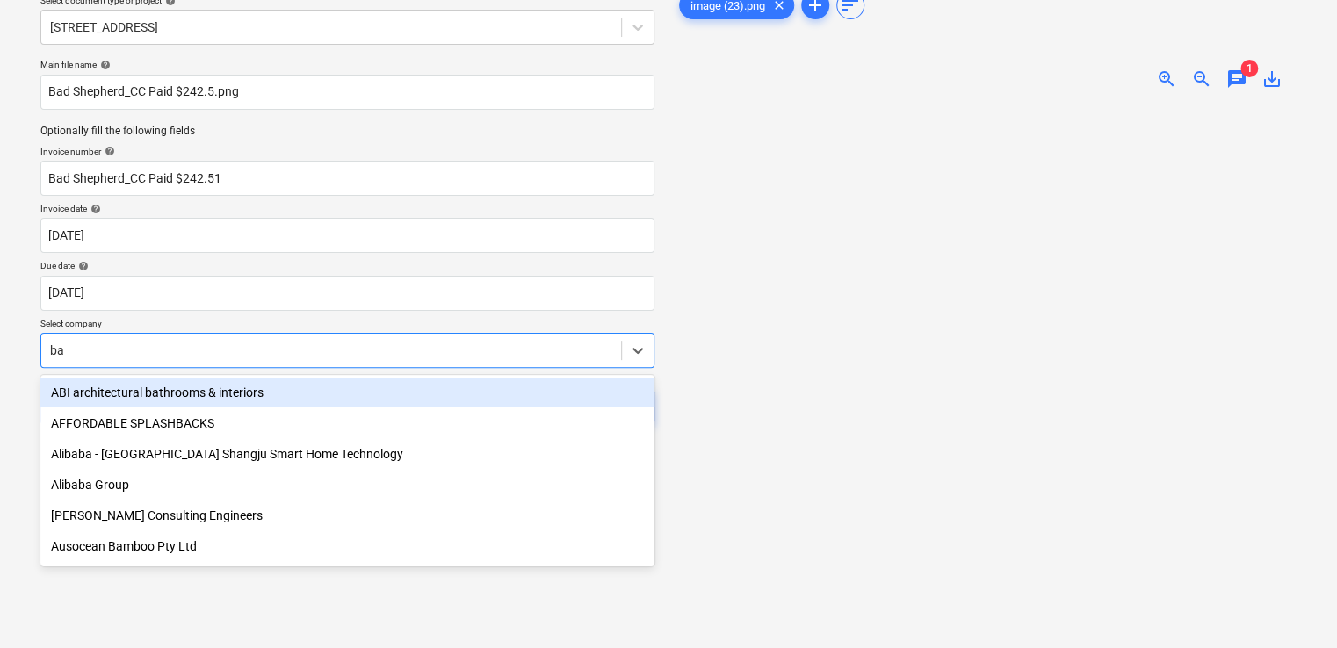
type input "bad"
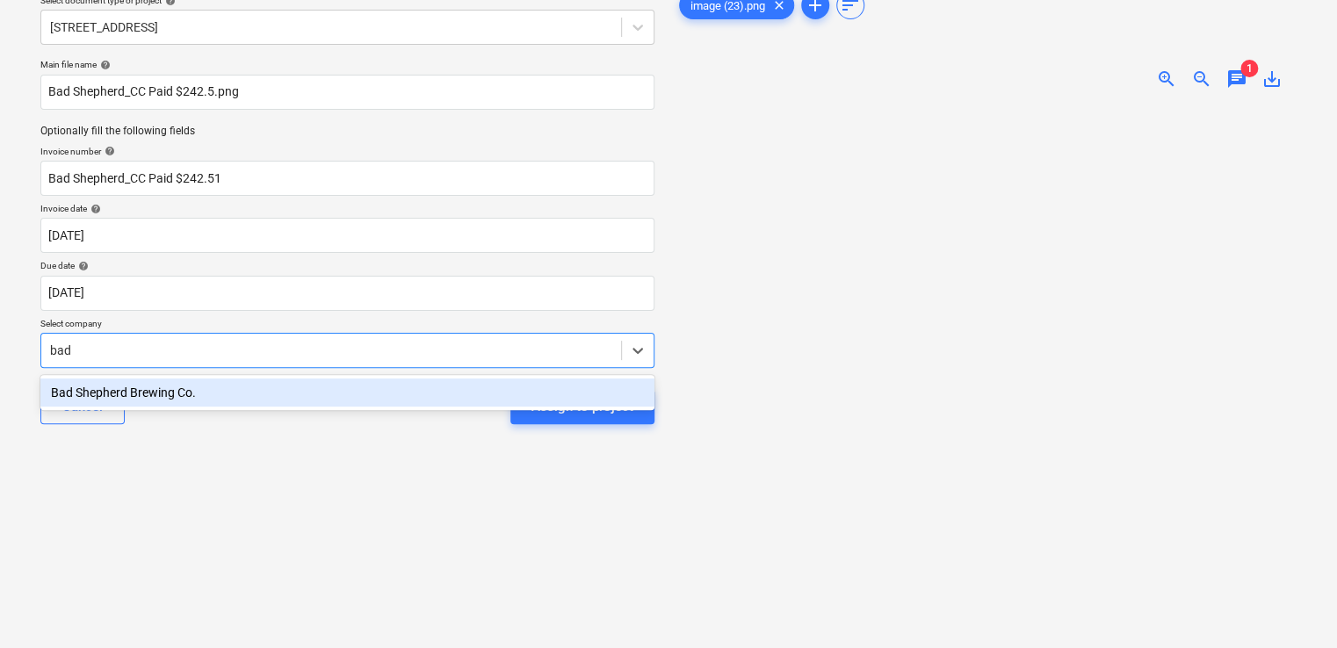
click at [228, 380] on div "Bad Shepherd Brewing Co." at bounding box center [347, 393] width 614 height 28
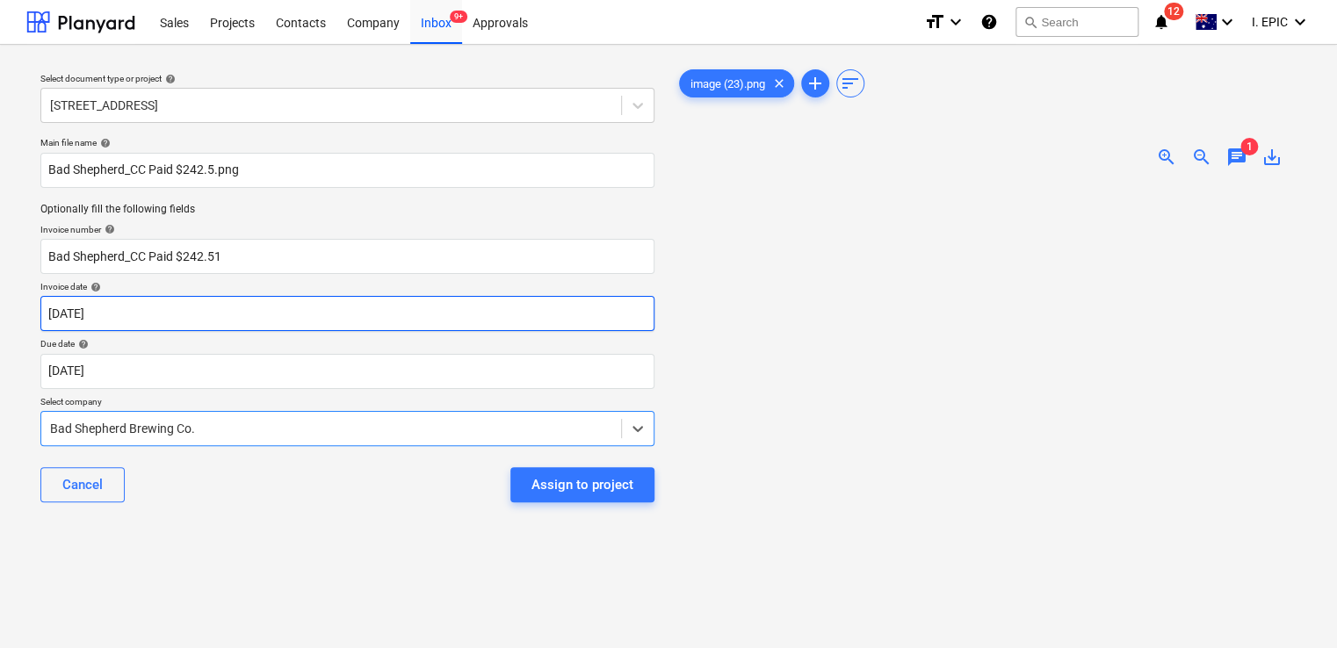
scroll to position [0, 0]
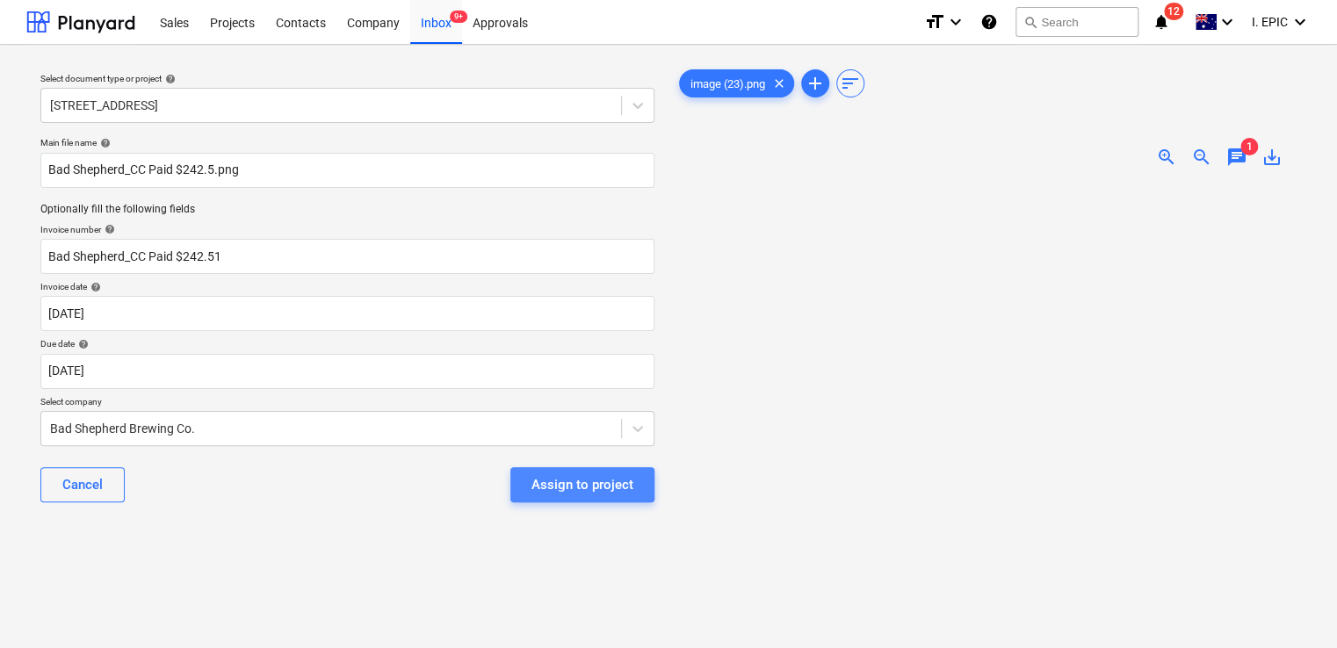
click at [553, 474] on div "Assign to project" at bounding box center [583, 485] width 102 height 23
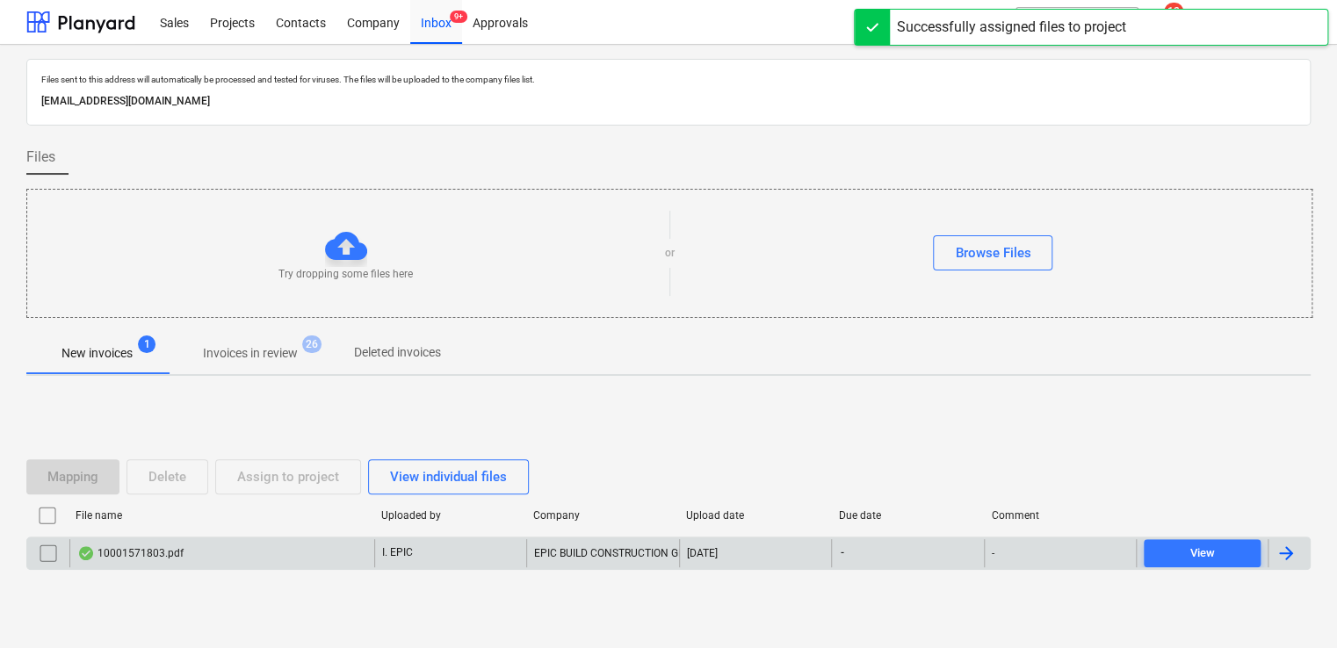
click at [214, 550] on div "10001571803.pdf" at bounding box center [221, 553] width 305 height 28
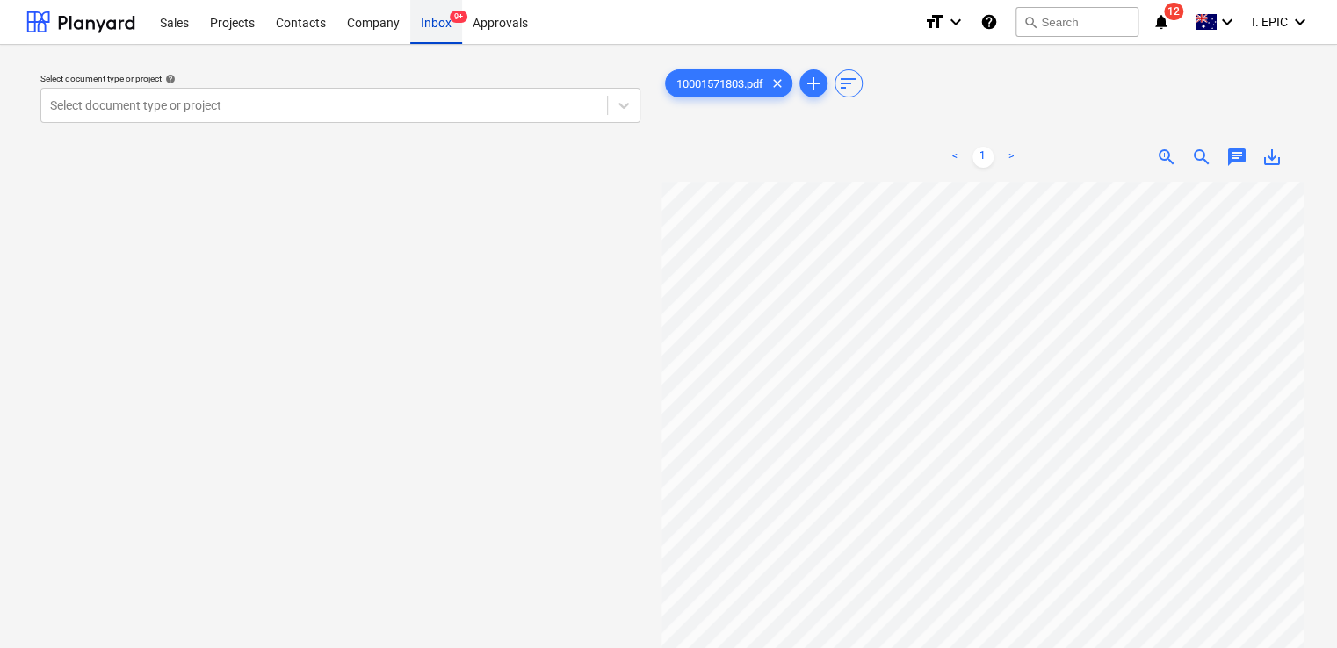
click at [424, 19] on div "Inbox 9+" at bounding box center [436, 21] width 52 height 45
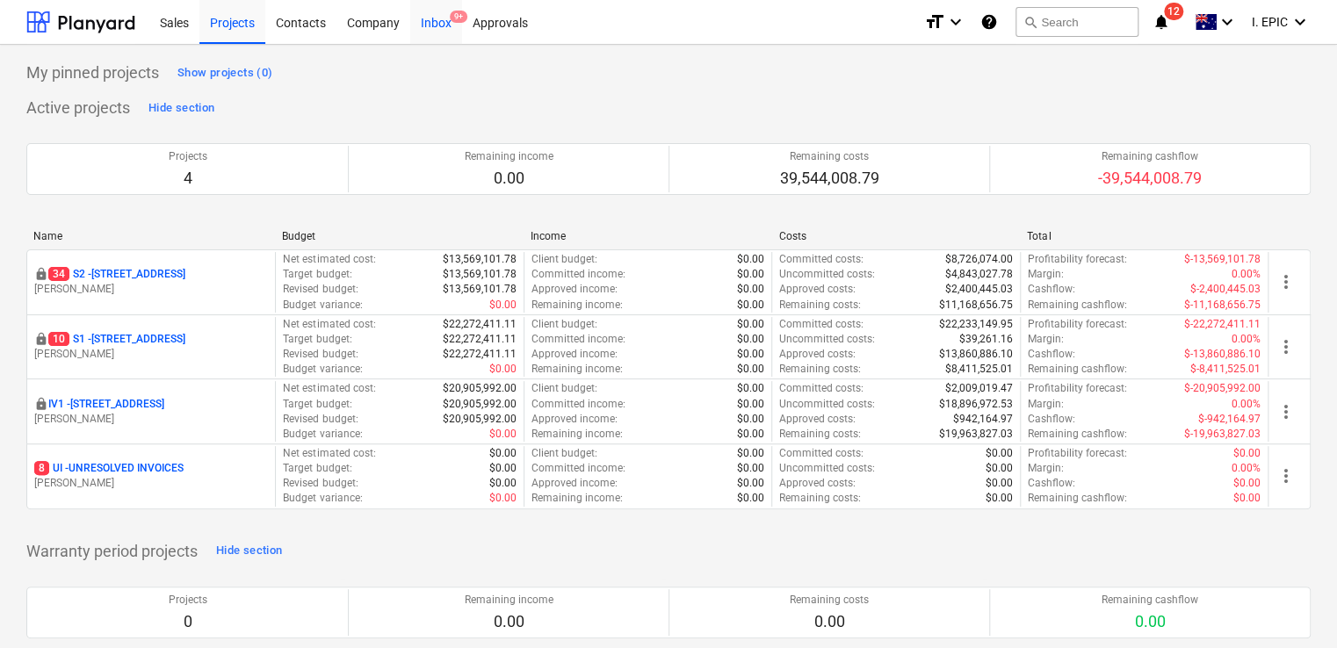
click at [432, 30] on div "Inbox 9+" at bounding box center [436, 21] width 52 height 45
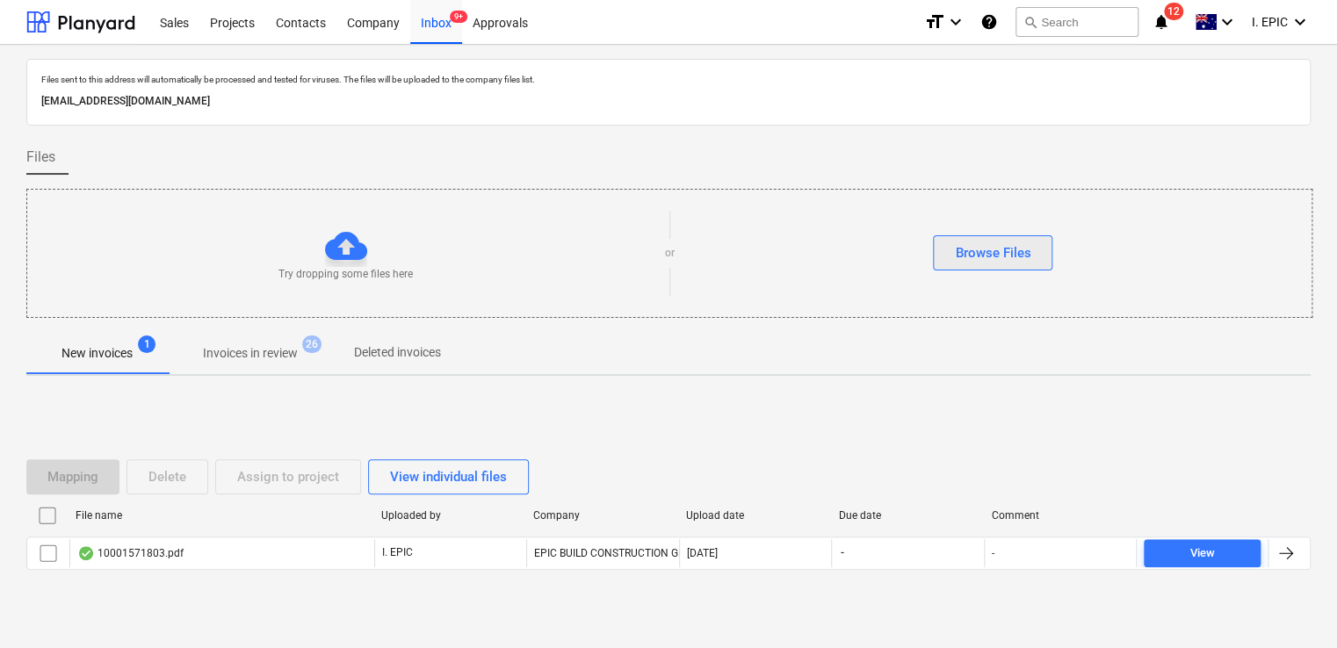
click at [962, 251] on div "Browse Files" at bounding box center [993, 253] width 76 height 23
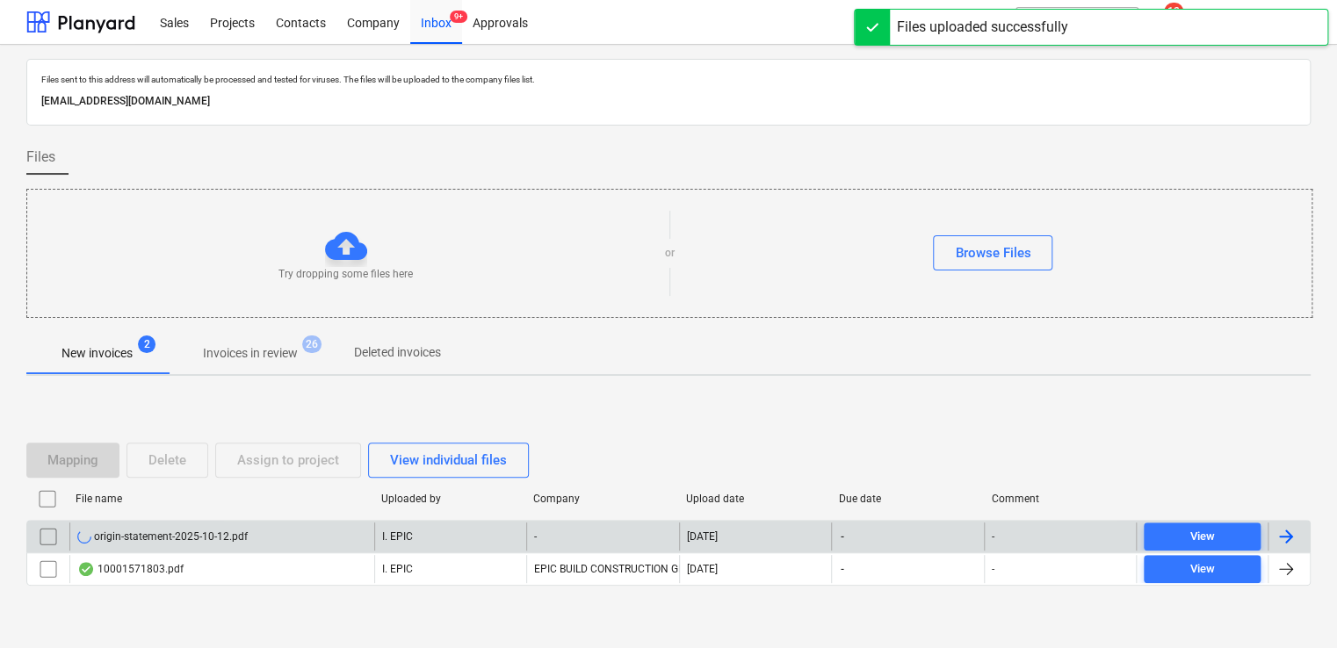
click at [239, 539] on div "origin-statement-2025-10-12.pdf" at bounding box center [162, 537] width 170 height 14
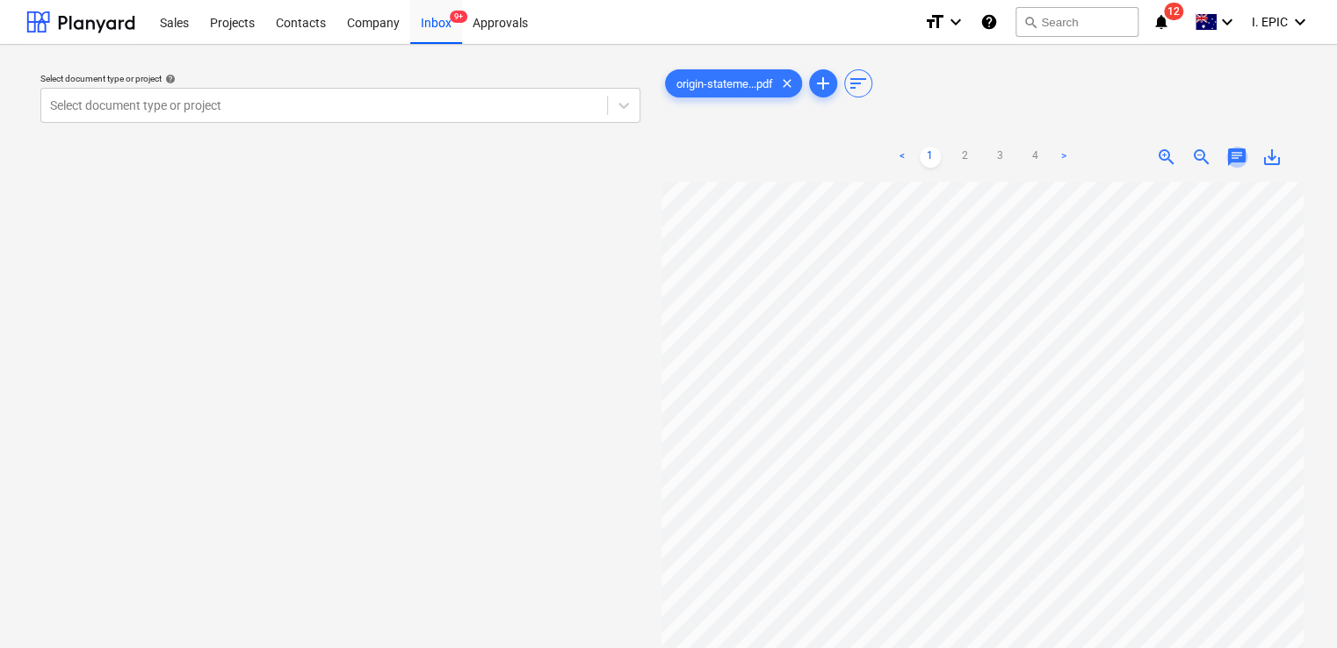
click at [1230, 158] on span "chat" at bounding box center [1236, 157] width 21 height 21
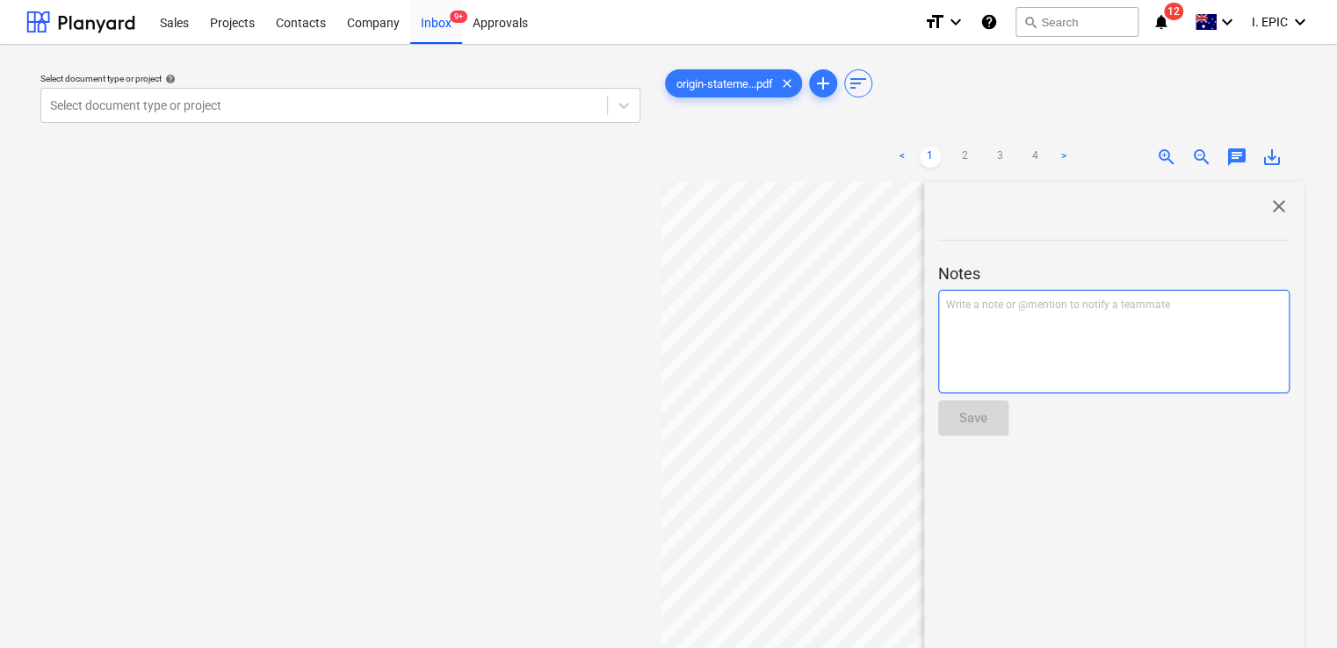
click at [1058, 315] on div "Write a note or @mention to notify a teammate [PERSON_NAME]" at bounding box center [1113, 342] width 351 height 104
click at [966, 330] on div "Write a note or @mention to notify a teammate [PERSON_NAME]" at bounding box center [1113, 342] width 351 height 104
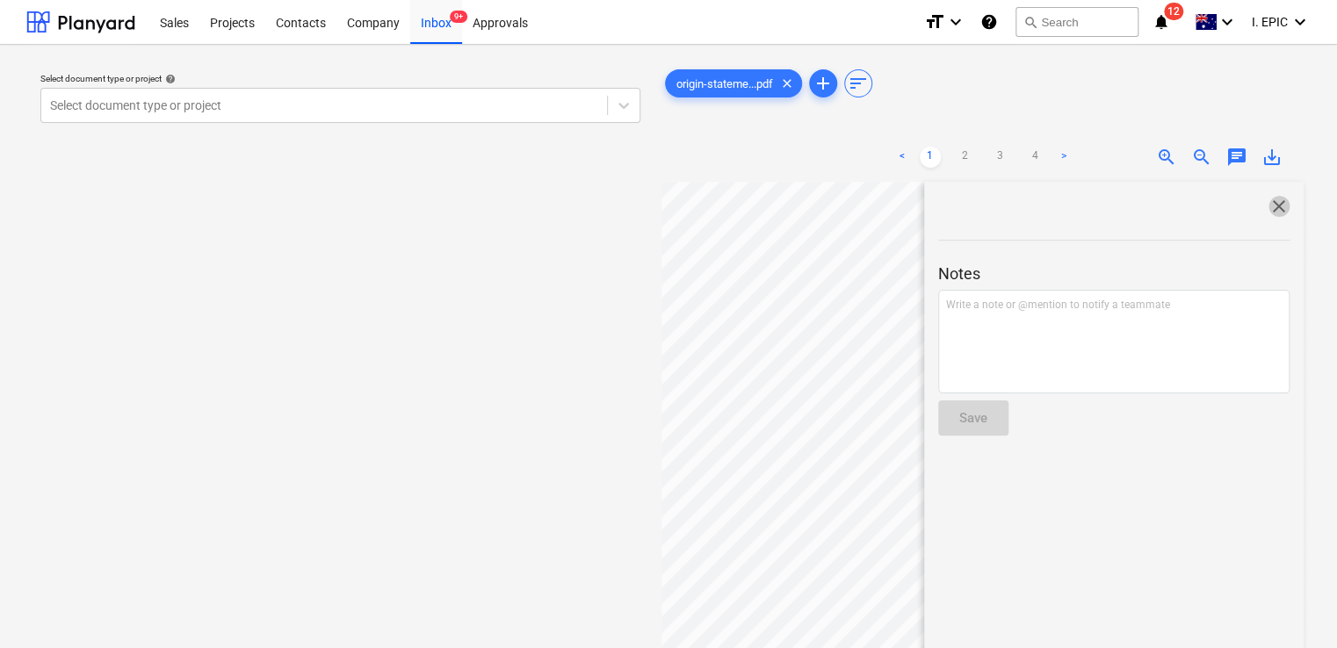
click at [1272, 206] on span "close" at bounding box center [1279, 206] width 21 height 21
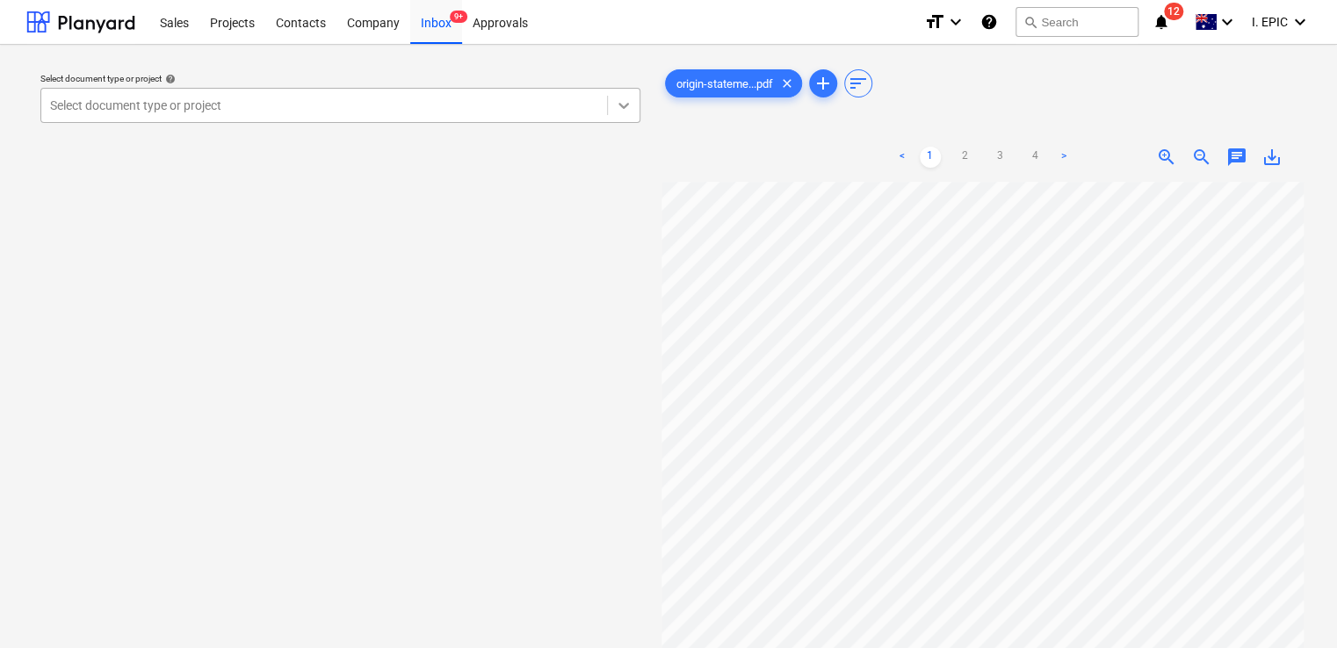
click at [626, 92] on div at bounding box center [624, 106] width 32 height 32
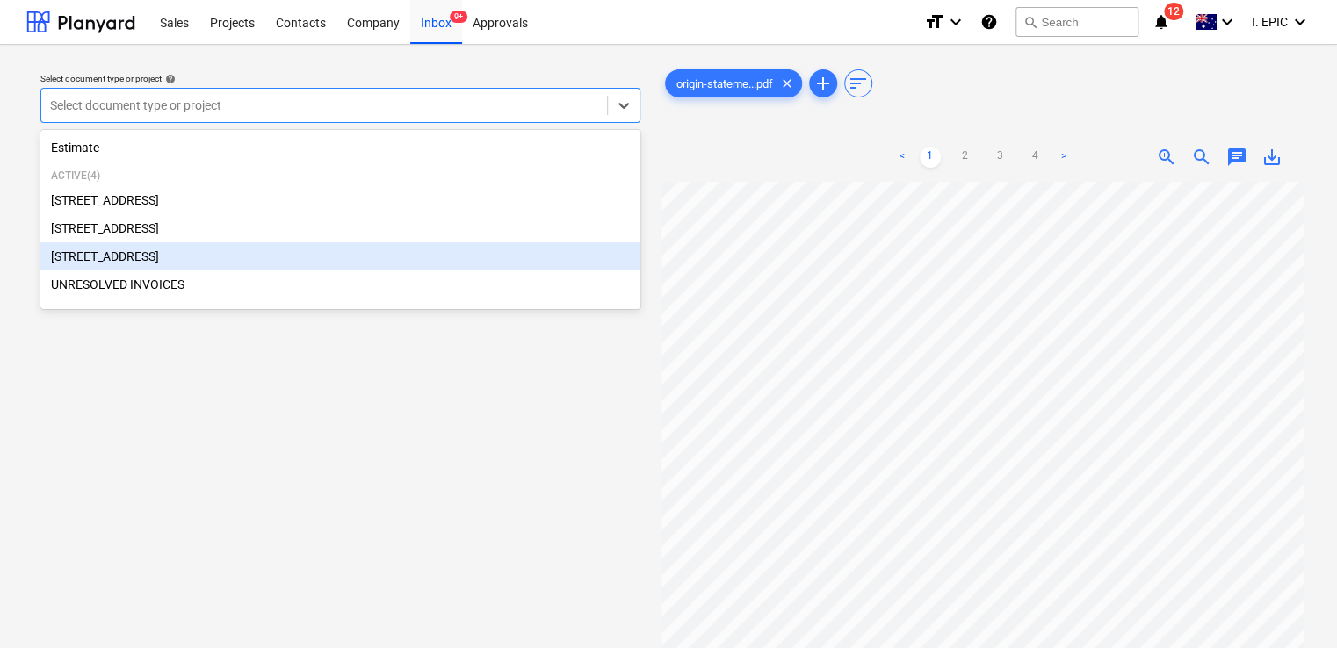
click at [110, 270] on div "[STREET_ADDRESS]" at bounding box center [340, 256] width 600 height 28
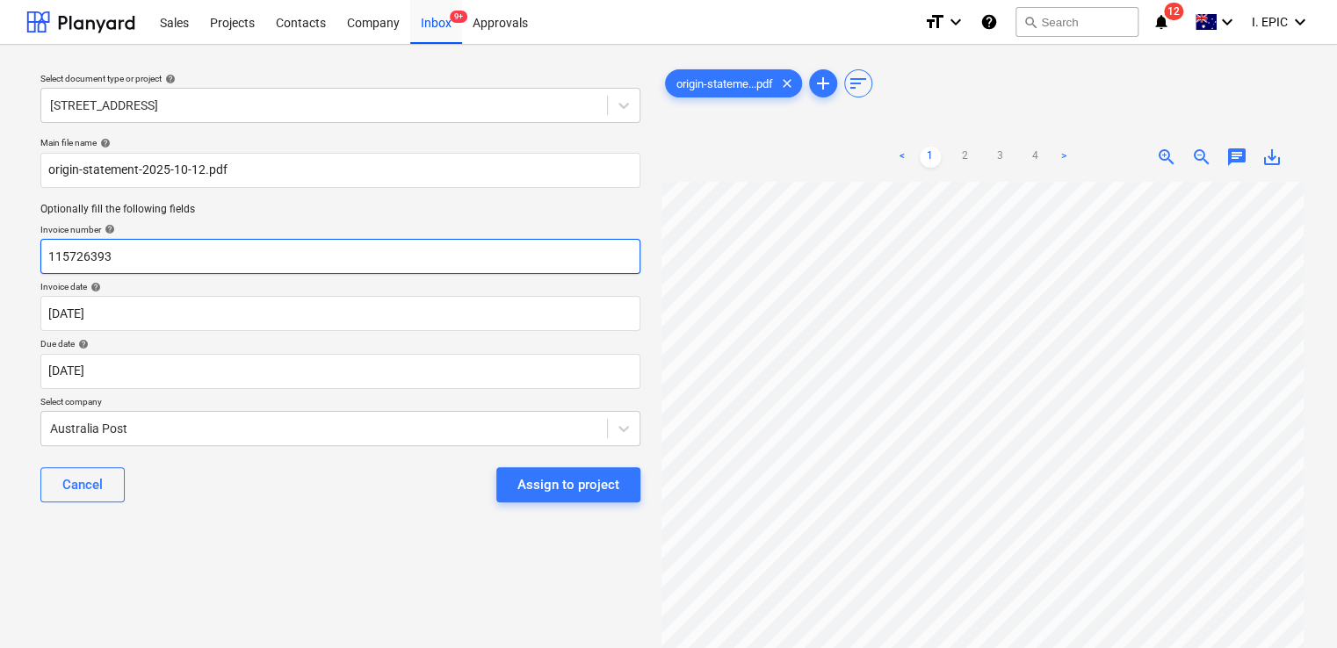
drag, startPoint x: 116, startPoint y: 261, endPoint x: 47, endPoint y: 250, distance: 69.5
click at [47, 250] on input "115726393" at bounding box center [340, 256] width 600 height 35
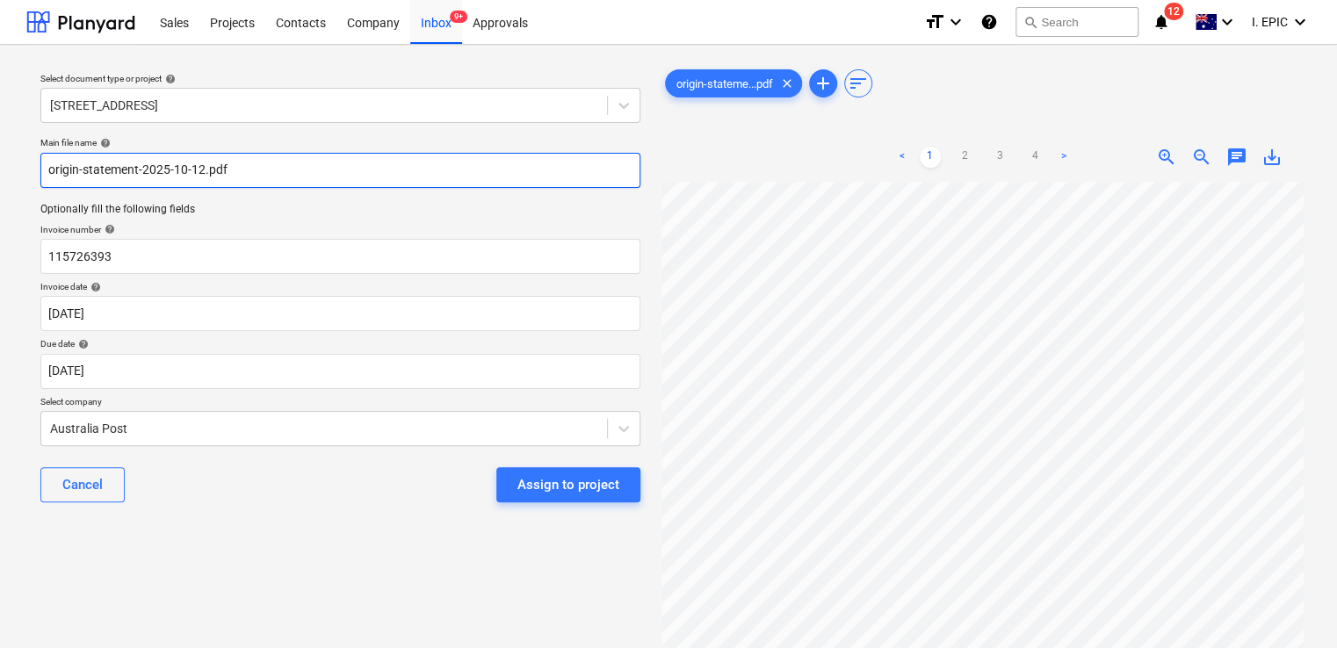
click at [198, 177] on input "origin-statement-2025-10-12.pdf" at bounding box center [340, 170] width 600 height 35
drag, startPoint x: 200, startPoint y: 170, endPoint x: 44, endPoint y: 162, distance: 156.6
click at [44, 162] on input "origin-statement-2025-10-12.pdf" at bounding box center [340, 170] width 600 height 35
paste input "115726393"
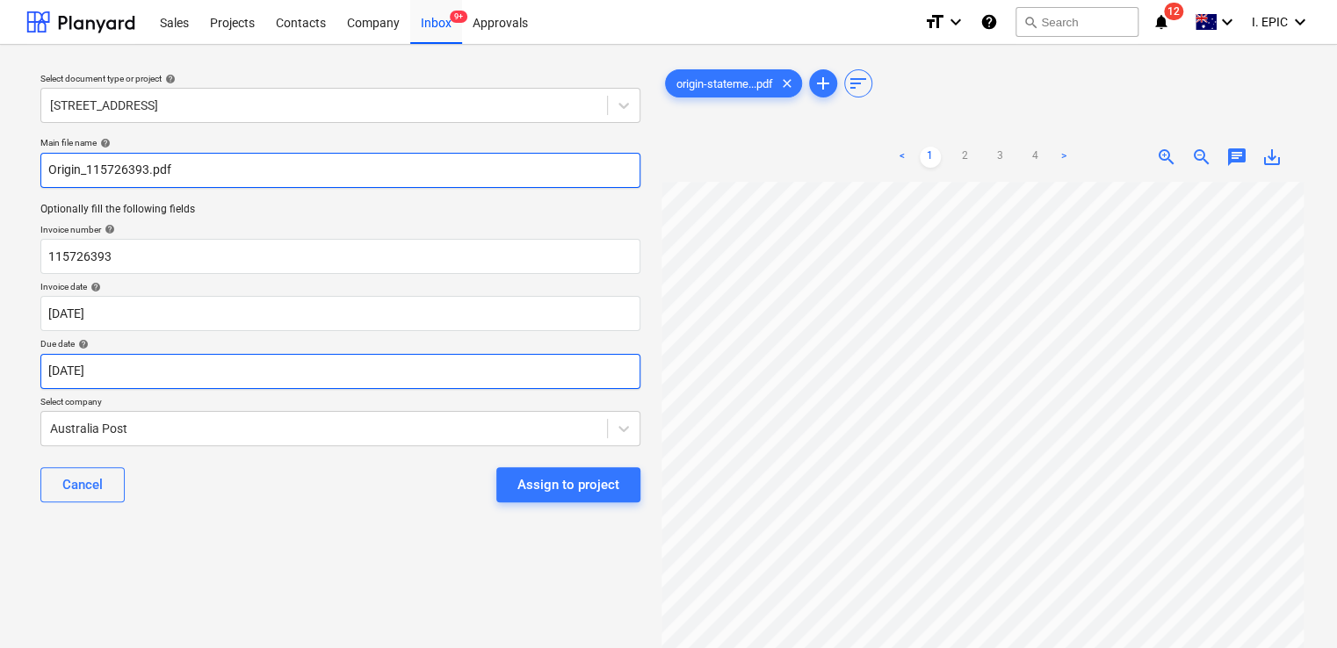
type input "Origin_115726393.pdf"
click at [142, 374] on body "Sales Projects Contacts Company Inbox 9+ Approvals format_size keyboard_arrow_d…" at bounding box center [668, 324] width 1337 height 648
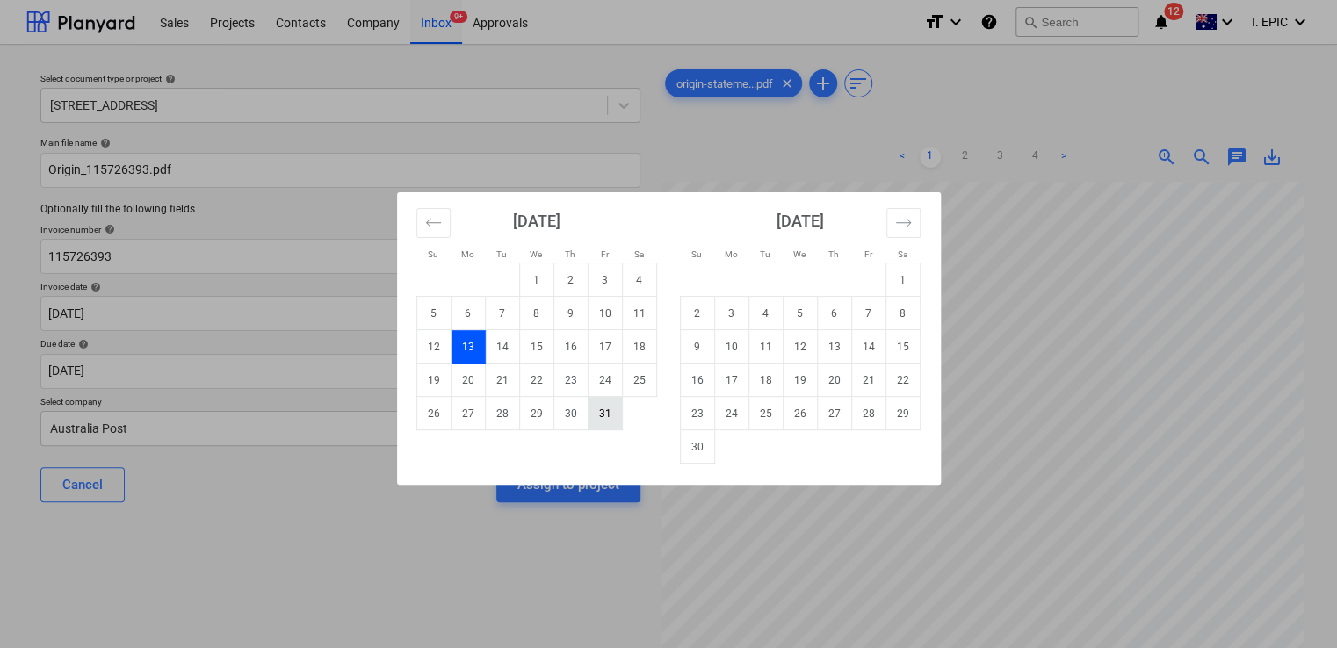
click at [601, 409] on td "31" at bounding box center [605, 413] width 34 height 33
type input "[DATE]"
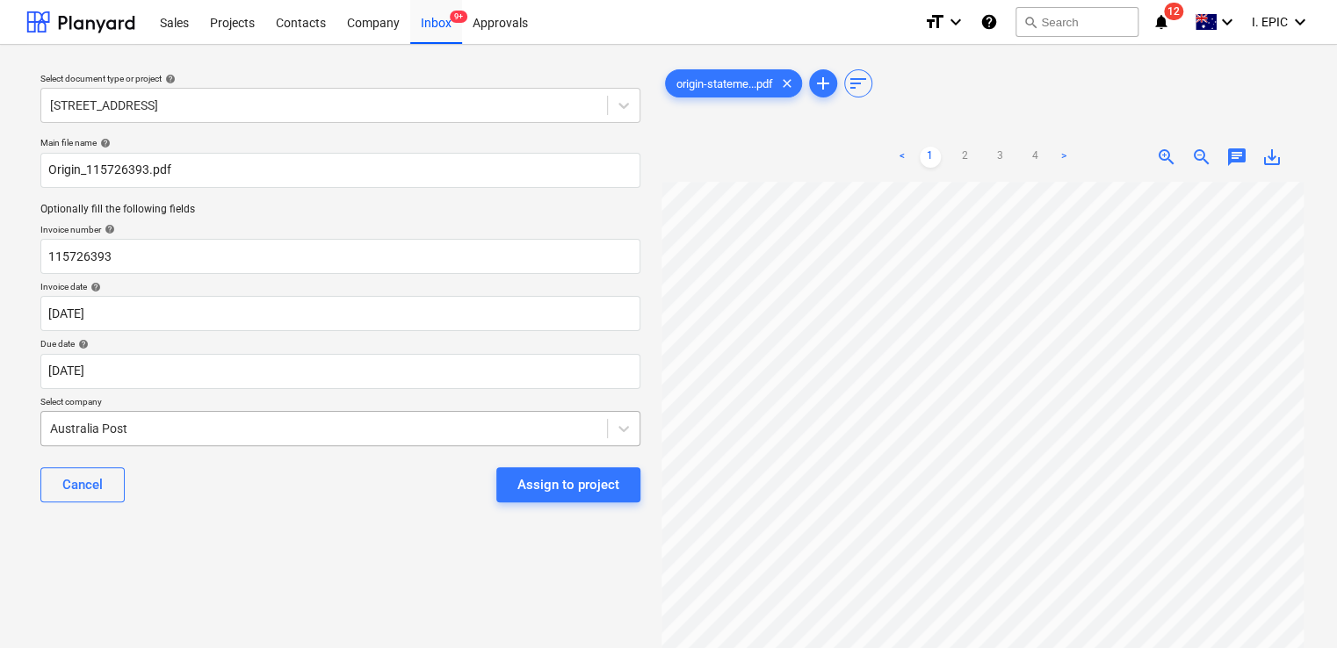
click at [213, 430] on body "Sales Projects Contacts Company Inbox 9+ Approvals format_size keyboard_arrow_d…" at bounding box center [668, 324] width 1337 height 648
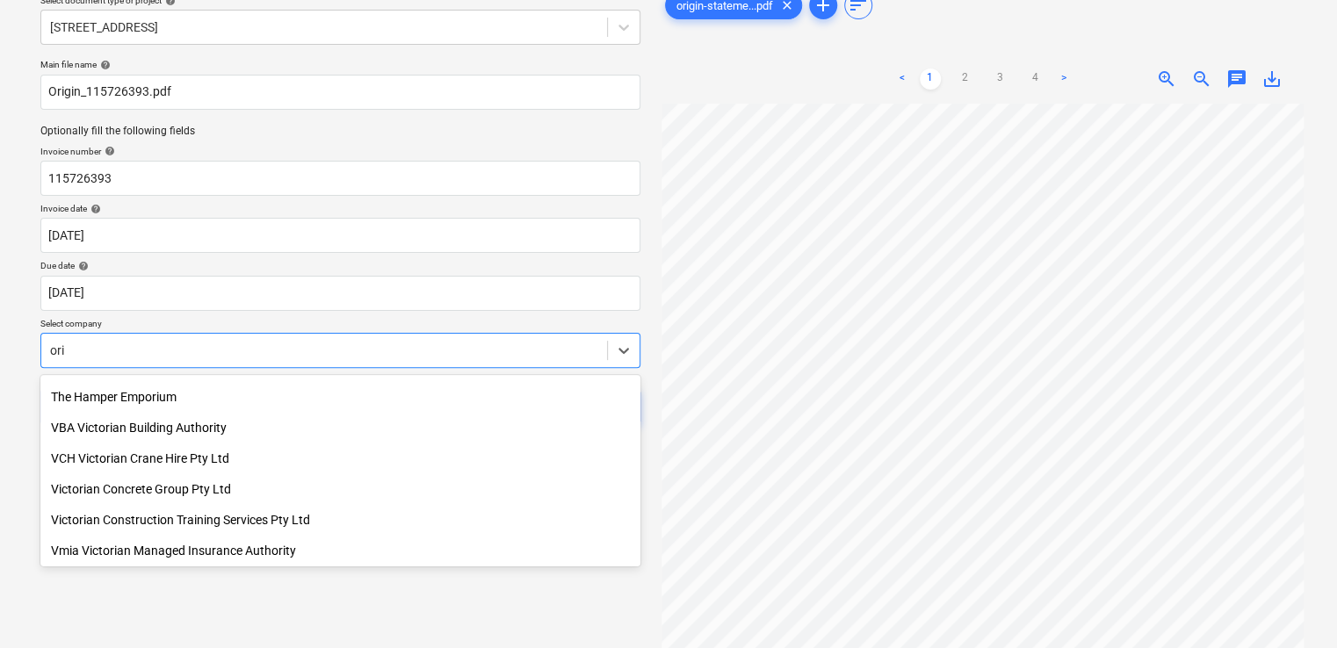
scroll to position [426, 0]
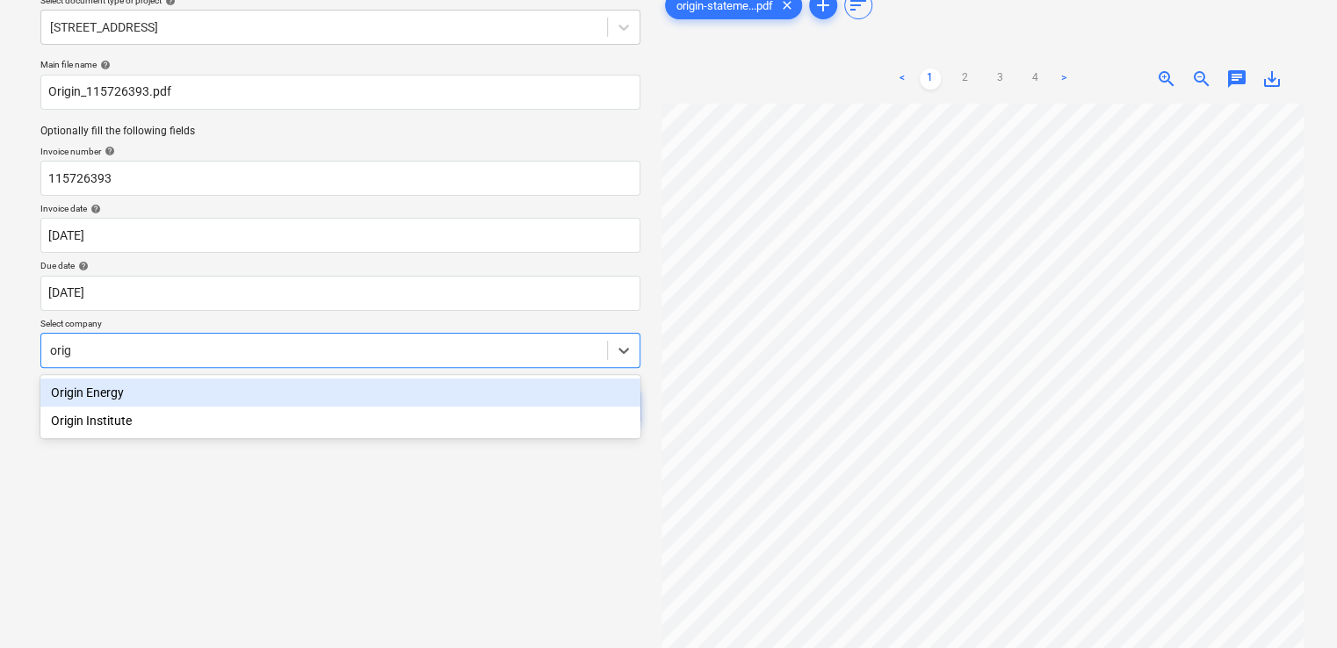
type input "origi"
drag, startPoint x: 171, startPoint y: 383, endPoint x: 179, endPoint y: 322, distance: 61.1
click at [172, 380] on div "Origin Energy" at bounding box center [340, 393] width 600 height 28
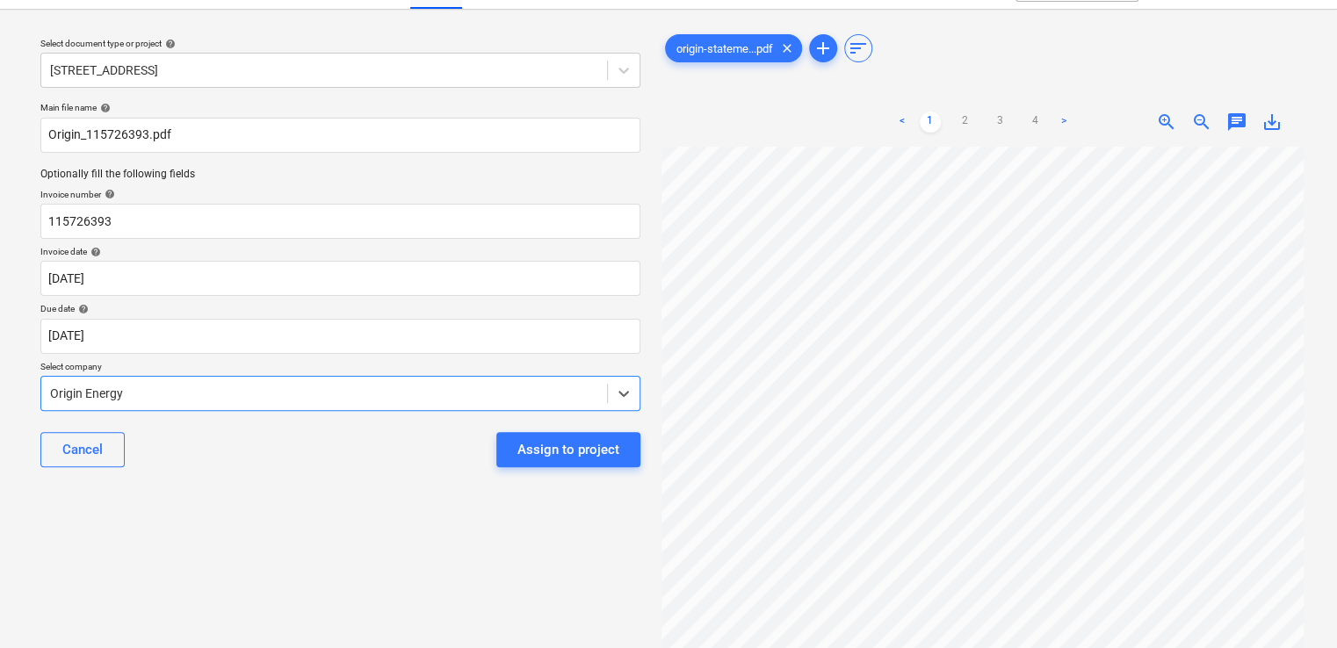
scroll to position [0, 0]
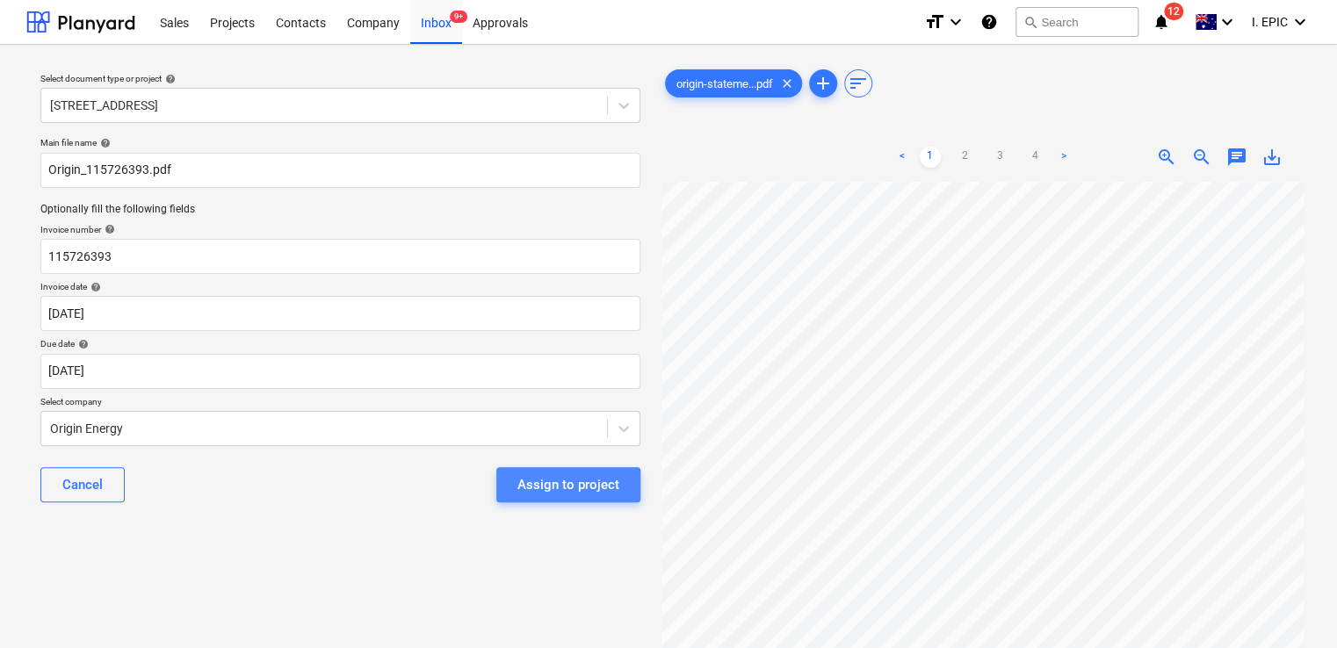
click at [548, 487] on div "Assign to project" at bounding box center [568, 485] width 102 height 23
